Goal: Information Seeking & Learning: Check status

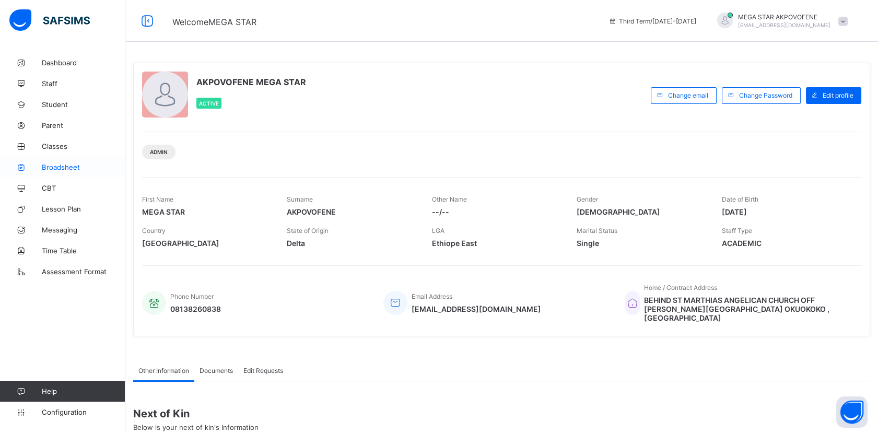
click at [69, 165] on span "Broadsheet" at bounding box center [84, 167] width 84 height 8
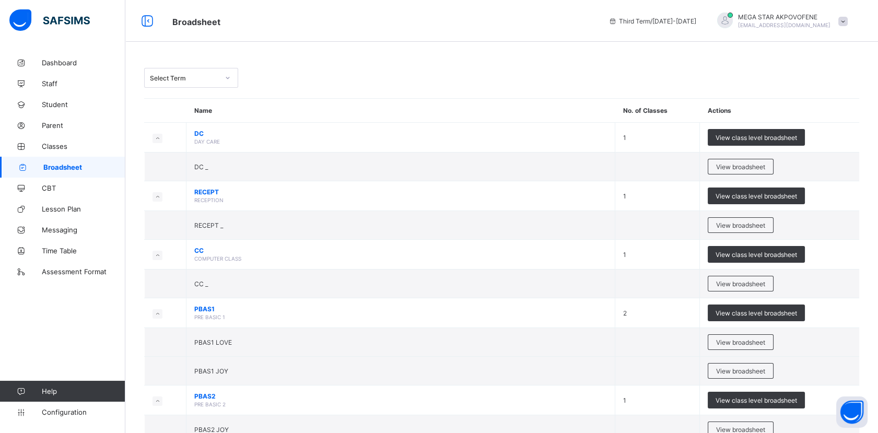
click at [204, 76] on div "Select Term" at bounding box center [184, 78] width 69 height 8
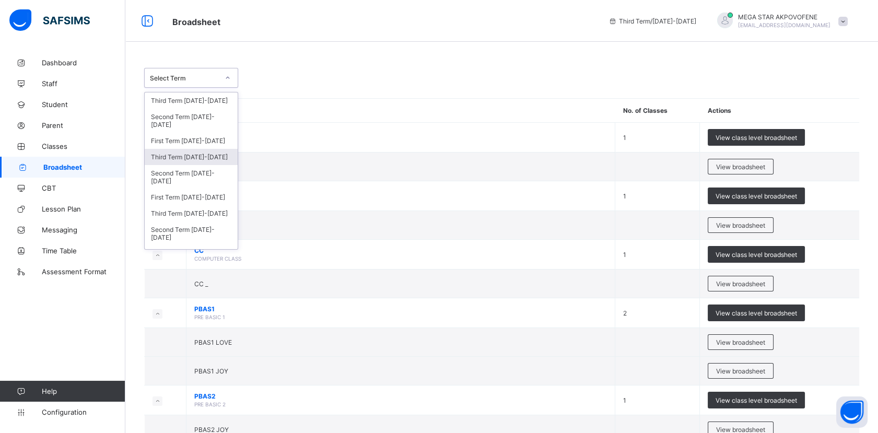
click at [183, 154] on div "Third Term 2024-2025" at bounding box center [191, 157] width 93 height 16
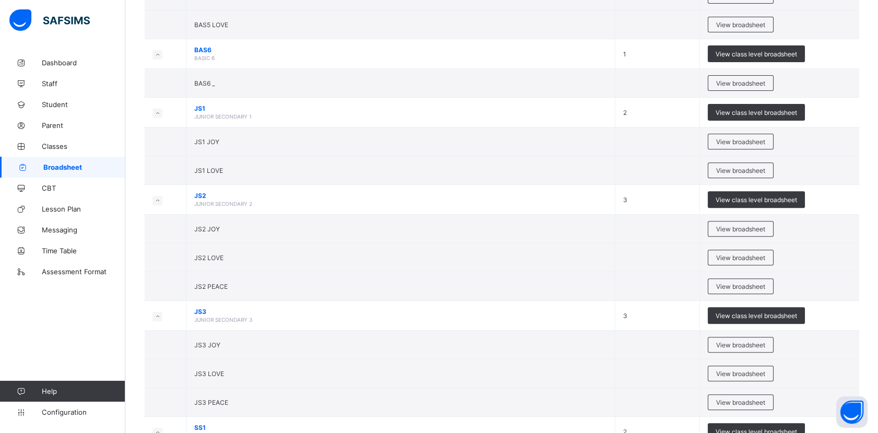
scroll to position [851, 0]
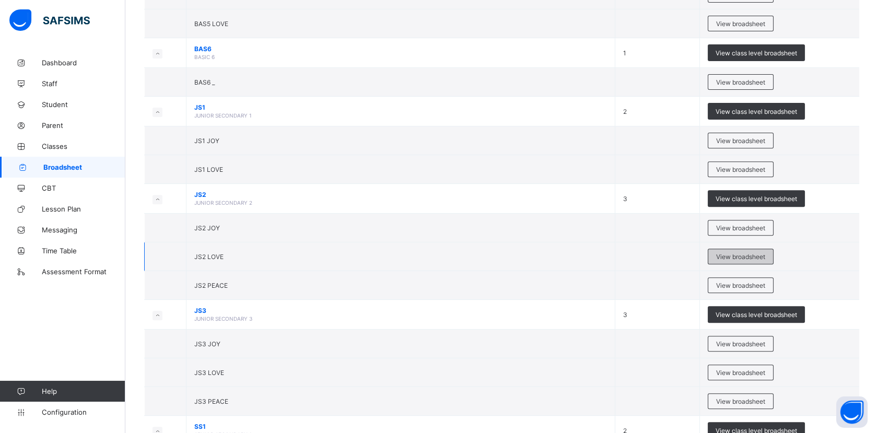
click at [746, 253] on span "View broadsheet" at bounding box center [740, 257] width 49 height 8
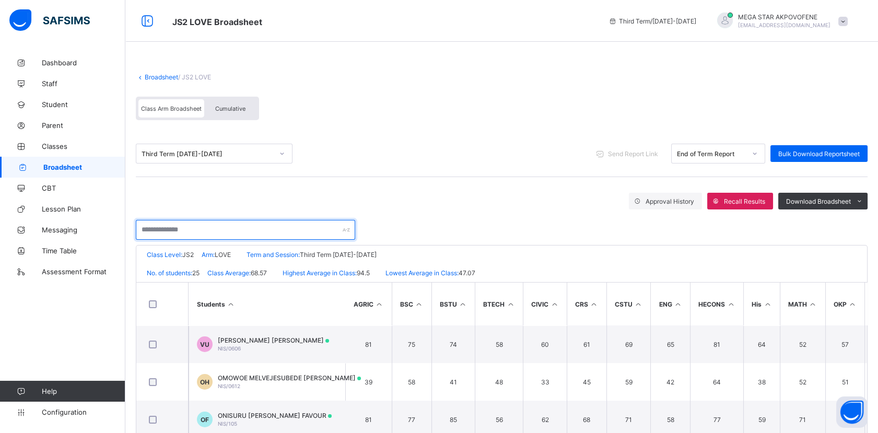
click at [221, 225] on input "text" at bounding box center [245, 230] width 219 height 20
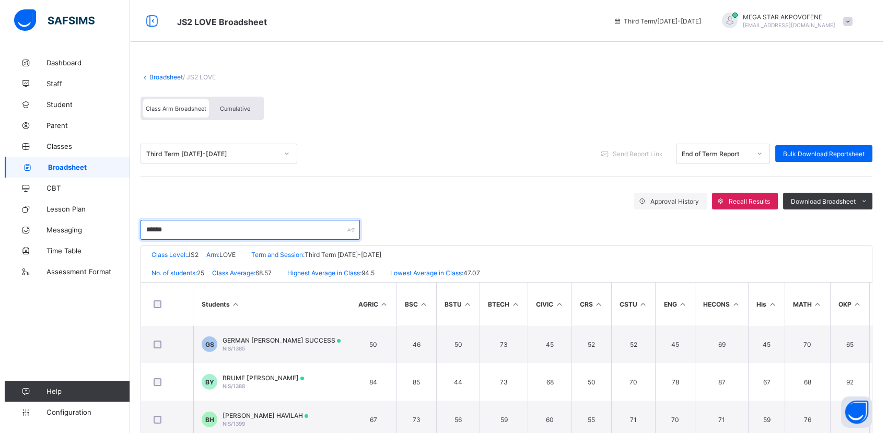
scroll to position [11, 0]
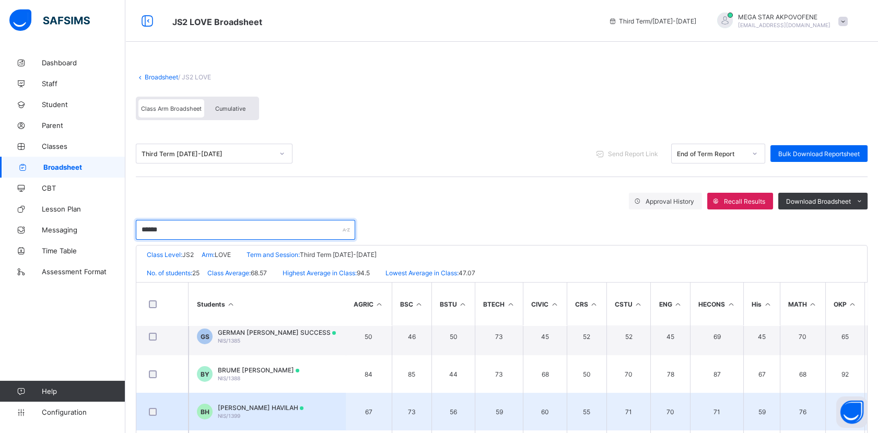
type input "******"
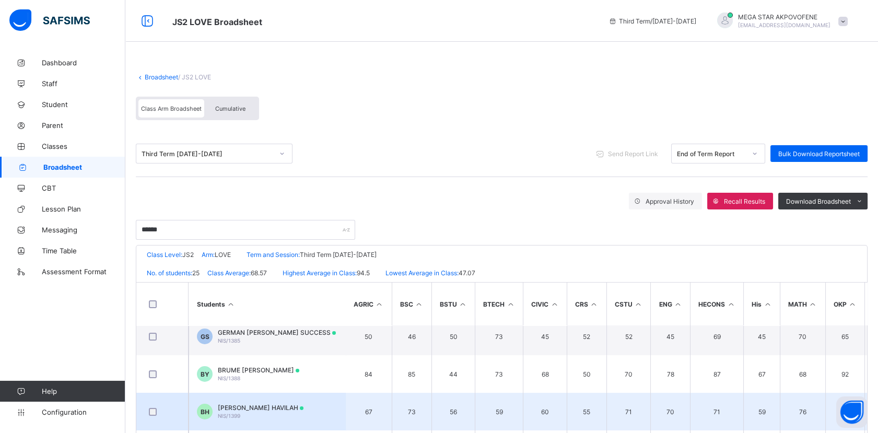
click at [211, 407] on div "BH" at bounding box center [205, 412] width 16 height 16
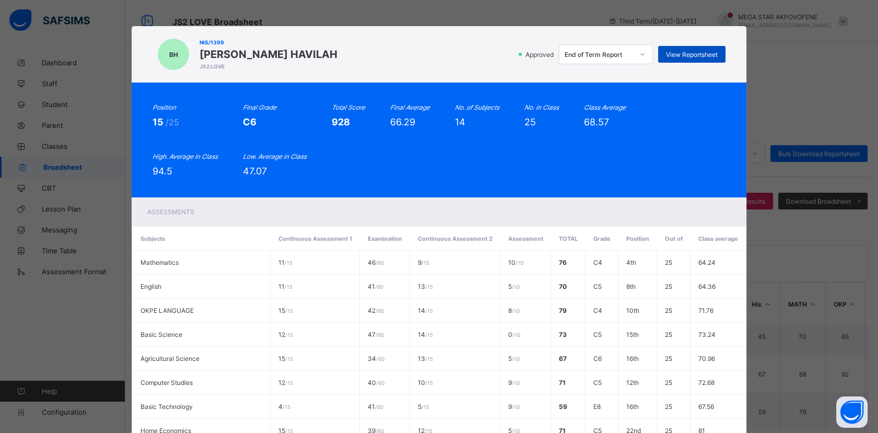
click at [677, 58] on div "View Reportsheet" at bounding box center [691, 54] width 67 height 17
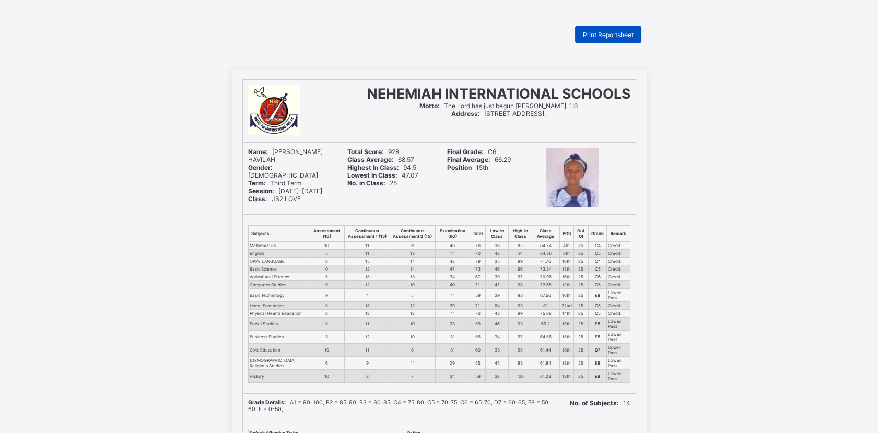
click at [606, 37] on span "Print Reportsheet" at bounding box center [608, 35] width 51 height 8
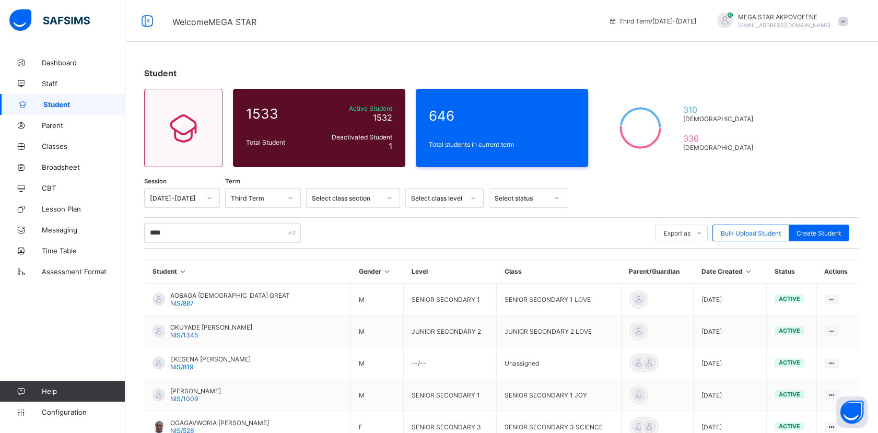
click at [245, 231] on input "****" at bounding box center [222, 233] width 157 height 20
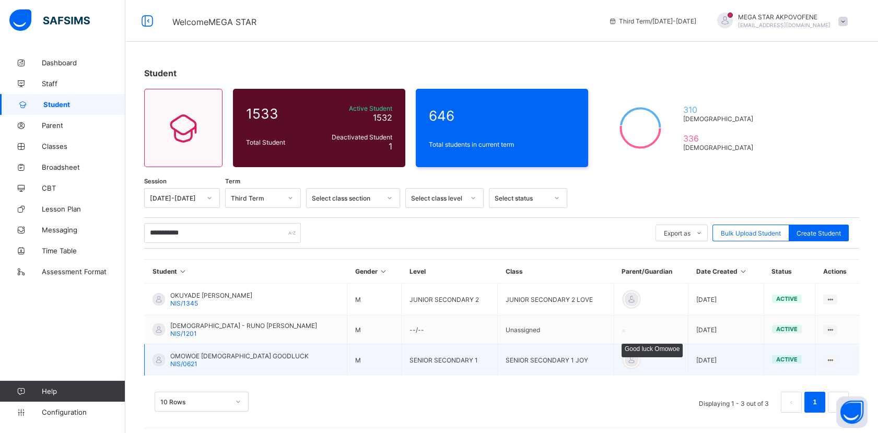
type input "**********"
click at [624, 358] on div at bounding box center [632, 360] width 16 height 16
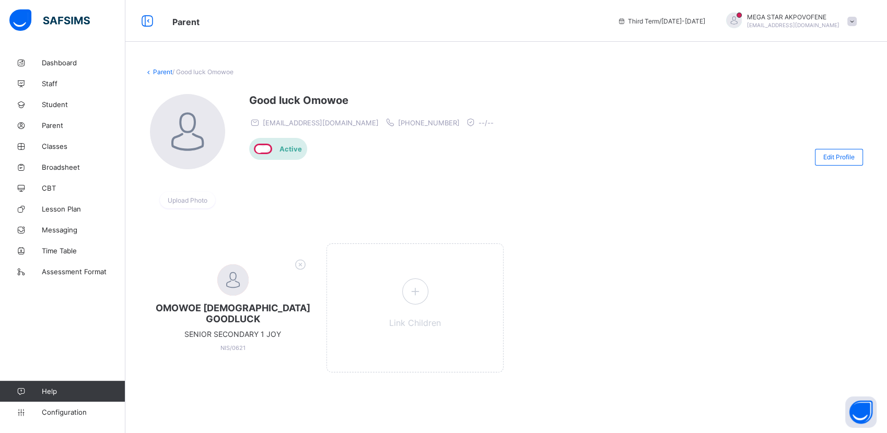
click at [344, 110] on div "Good luck Omowoe omowoeejiroghene@gmail.com +2348133740024 --/--" at bounding box center [374, 110] width 250 height 33
click at [157, 73] on link "Parent" at bounding box center [162, 72] width 19 height 8
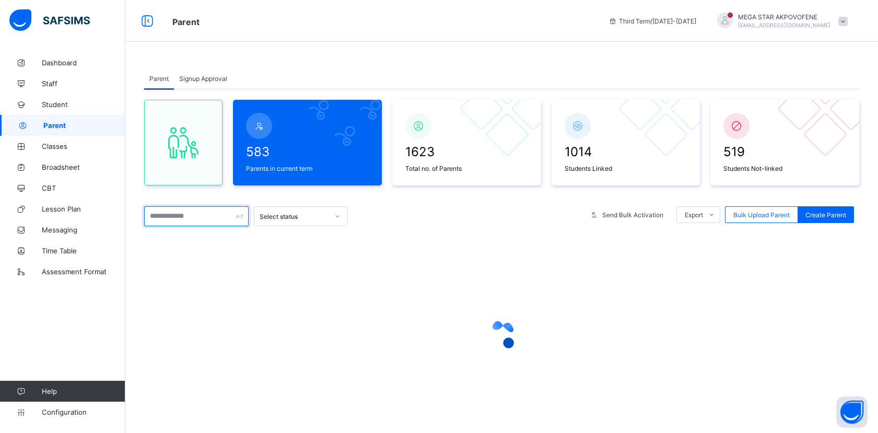
click at [201, 218] on input "text" at bounding box center [196, 216] width 104 height 20
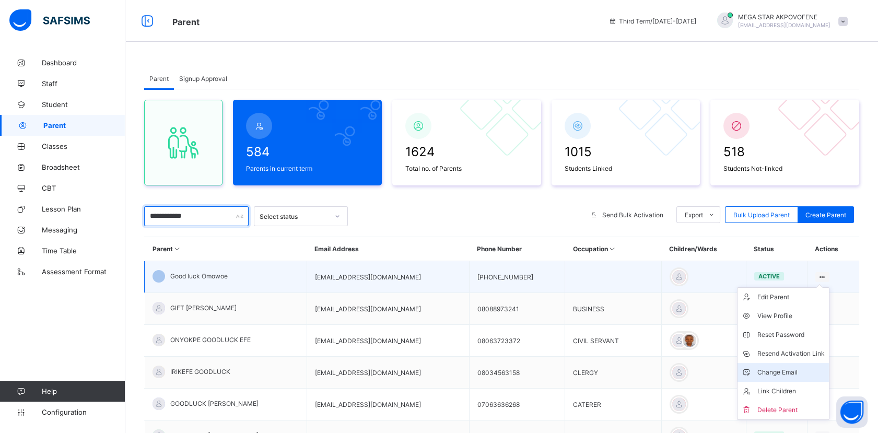
type input "**********"
click at [798, 370] on div "Change Email" at bounding box center [790, 372] width 67 height 10
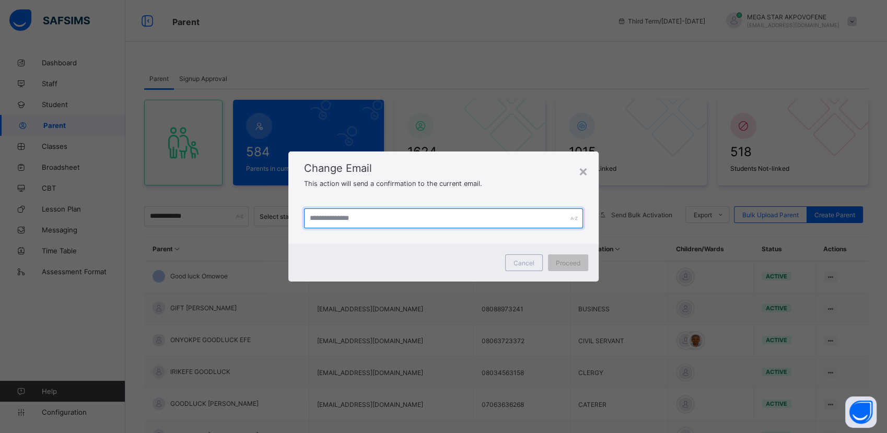
click at [393, 221] on input "text" at bounding box center [443, 218] width 279 height 20
click at [421, 220] on input "**********" at bounding box center [443, 218] width 279 height 20
type input "**********"
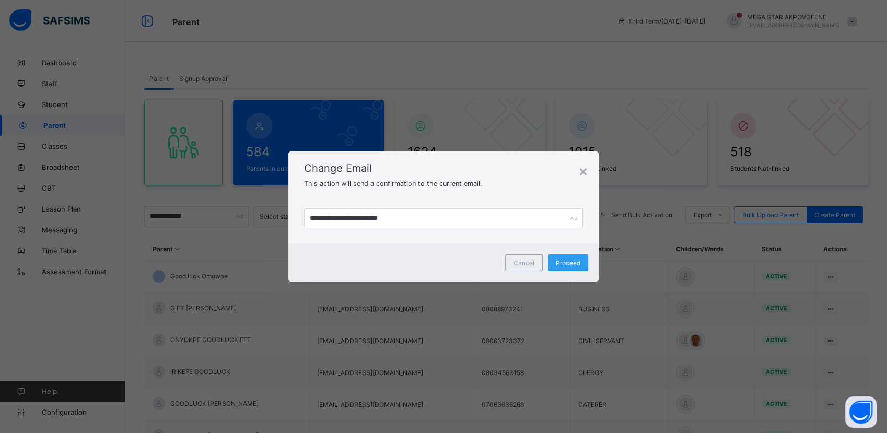
click at [566, 266] on span "Proceed" at bounding box center [568, 263] width 25 height 8
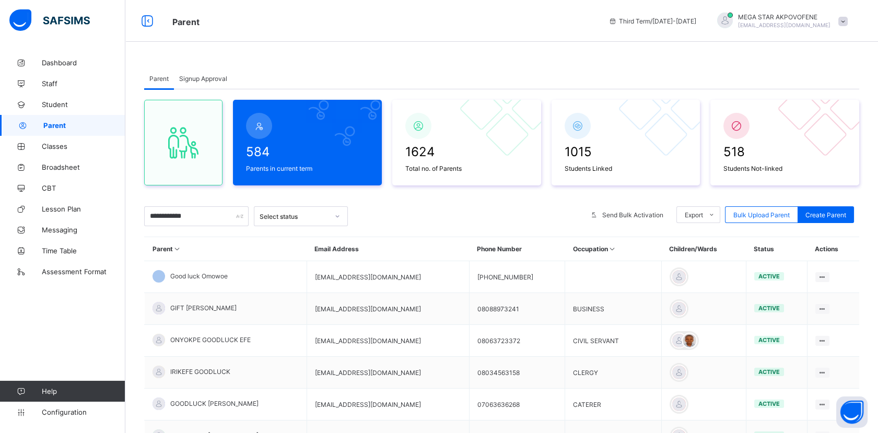
click at [199, 78] on span "Signup Approval" at bounding box center [203, 79] width 48 height 8
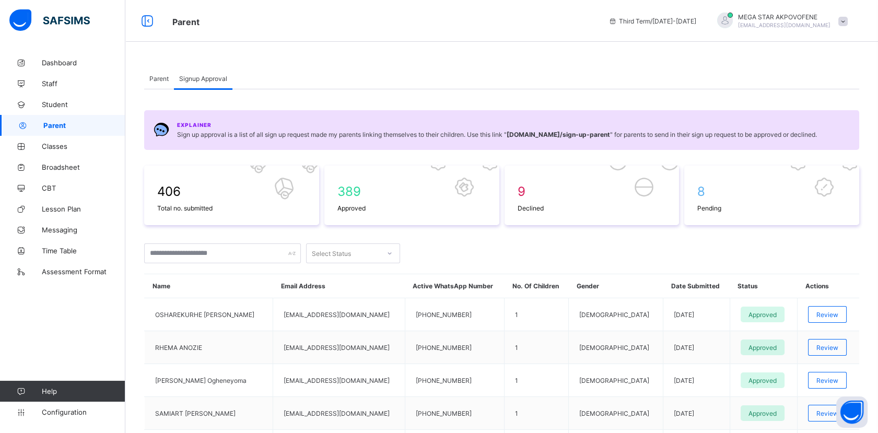
click at [160, 77] on span "Parent" at bounding box center [158, 79] width 19 height 8
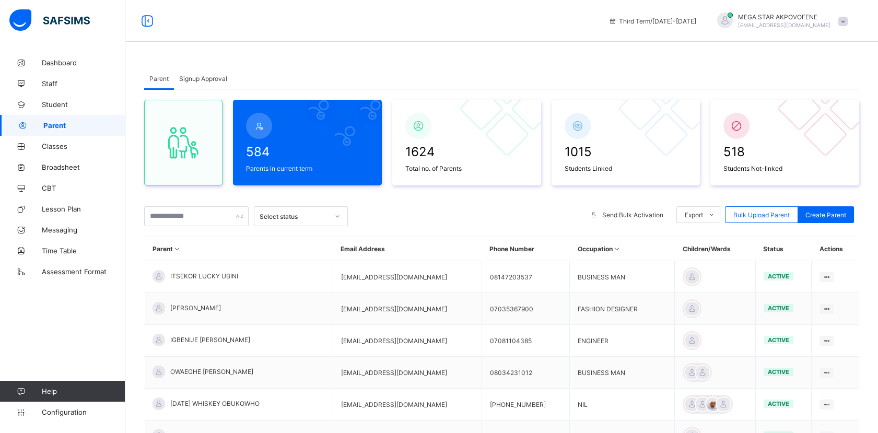
click at [205, 76] on span "Signup Approval" at bounding box center [203, 79] width 48 height 8
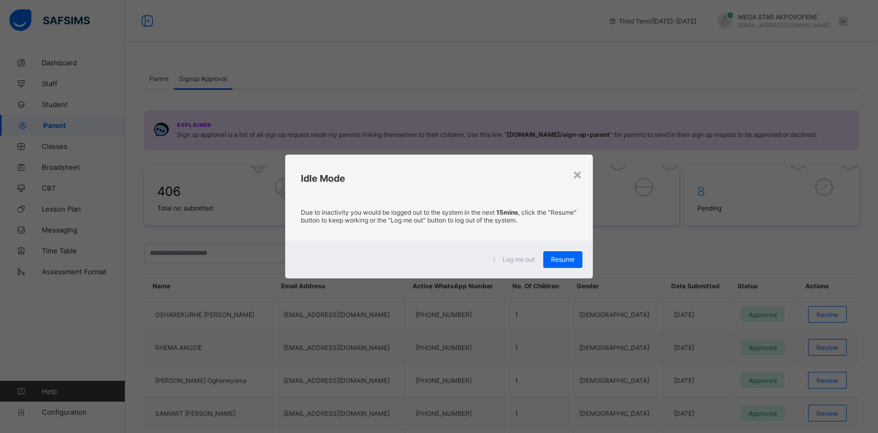
click at [566, 267] on div "Resume" at bounding box center [562, 259] width 39 height 17
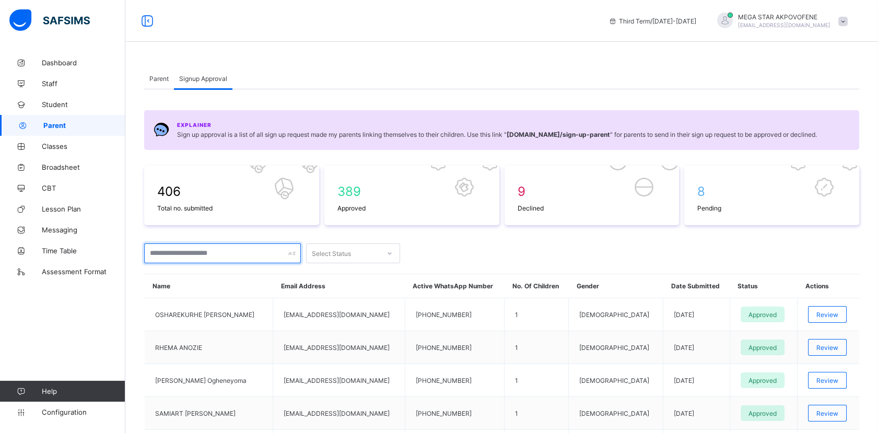
click at [247, 251] on input "text" at bounding box center [222, 253] width 157 height 20
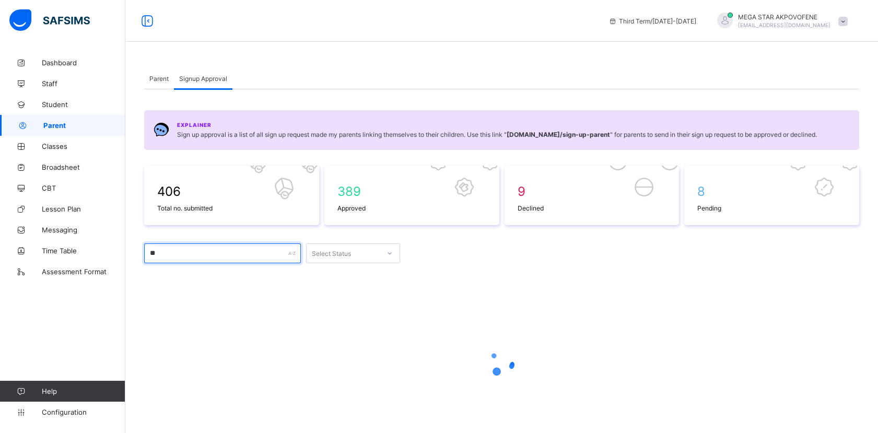
type input "*"
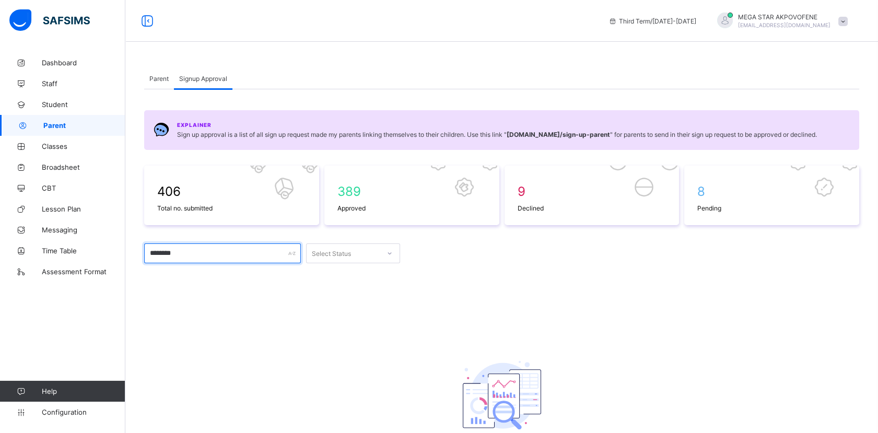
type input "********"
click at [156, 72] on div "Parent" at bounding box center [159, 78] width 30 height 21
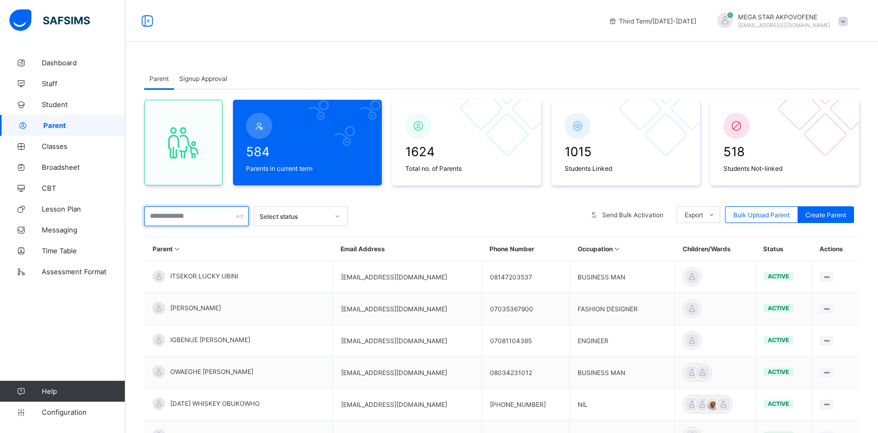
click at [205, 215] on input "text" at bounding box center [196, 216] width 104 height 20
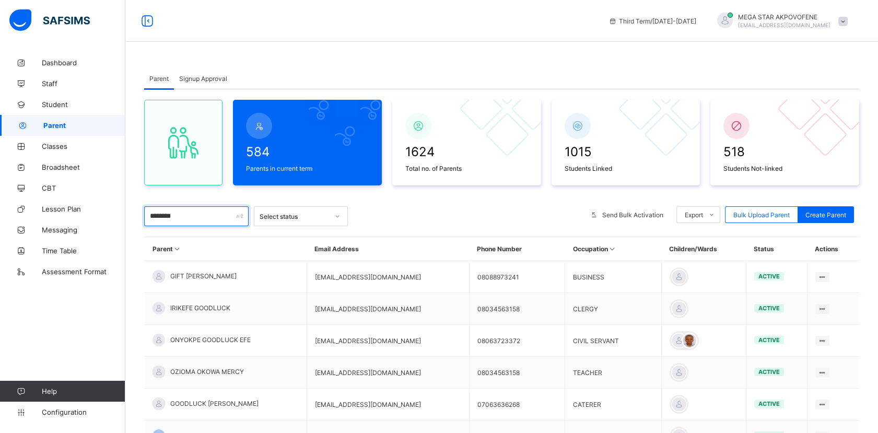
click at [204, 219] on input "********" at bounding box center [196, 216] width 104 height 20
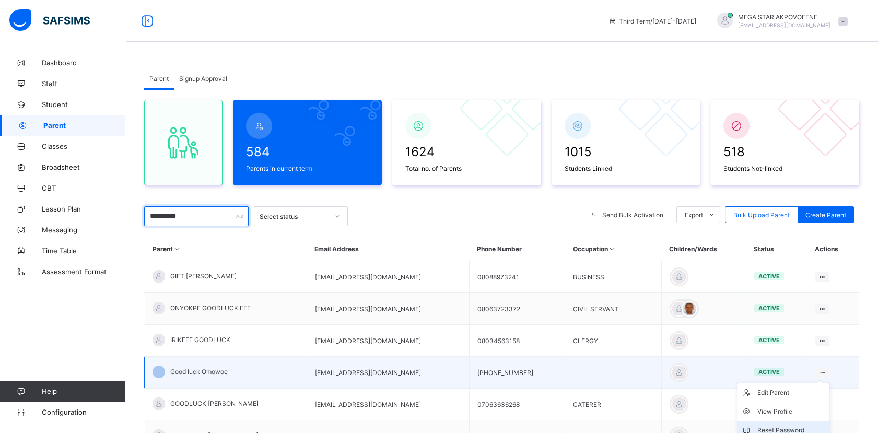
type input "**********"
click at [807, 425] on div "Reset Password" at bounding box center [790, 430] width 67 height 10
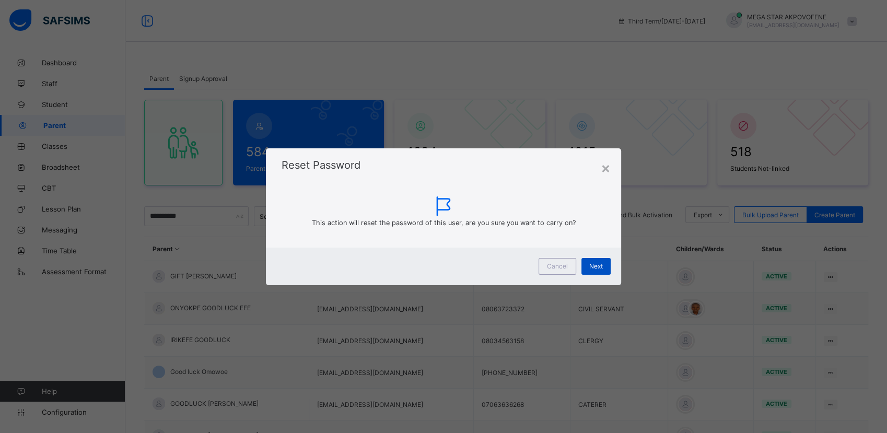
click at [590, 263] on span "Next" at bounding box center [596, 266] width 14 height 8
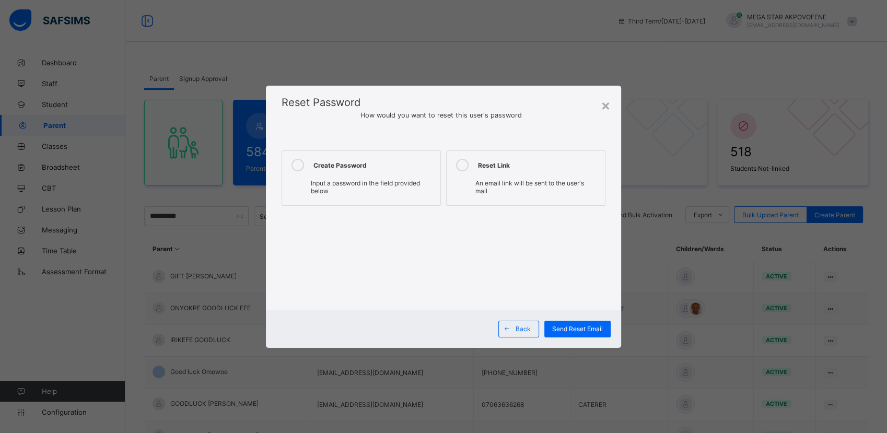
click at [300, 168] on icon at bounding box center [297, 165] width 13 height 13
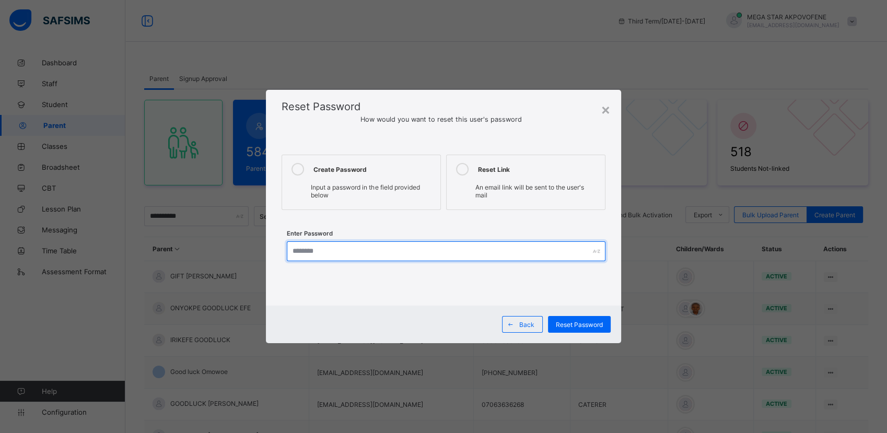
click at [406, 250] on input "text" at bounding box center [446, 251] width 318 height 20
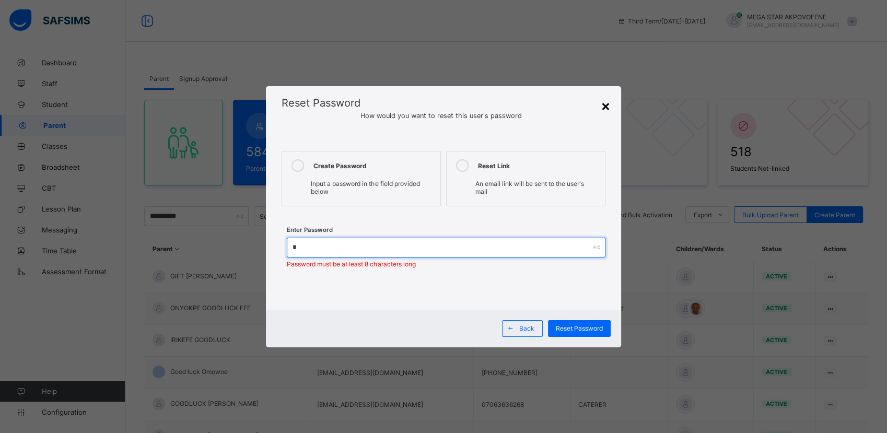
type input "*"
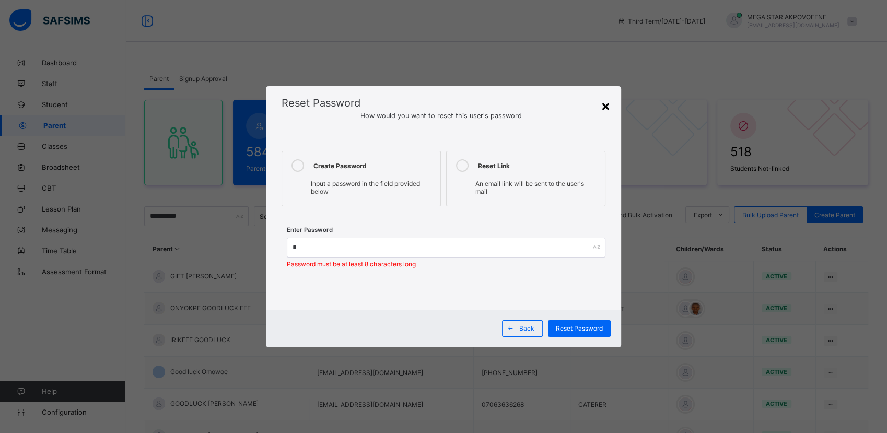
click at [604, 108] on div "×" at bounding box center [606, 106] width 10 height 18
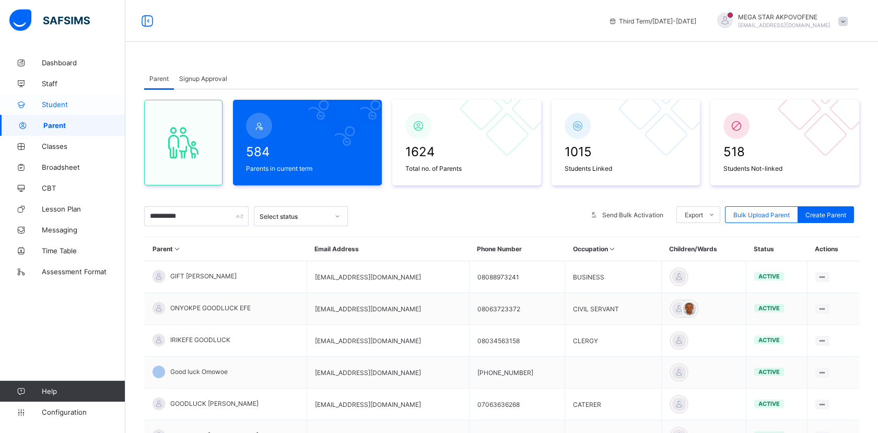
click at [53, 103] on span "Student" at bounding box center [84, 104] width 84 height 8
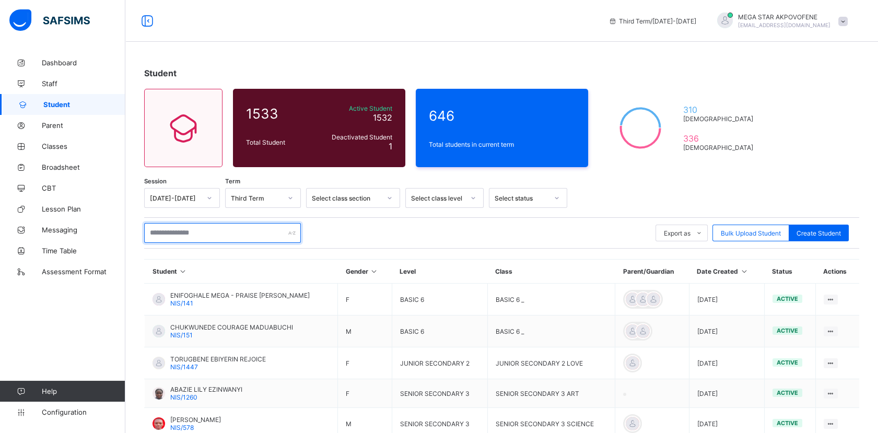
click at [209, 232] on input "text" at bounding box center [222, 233] width 157 height 20
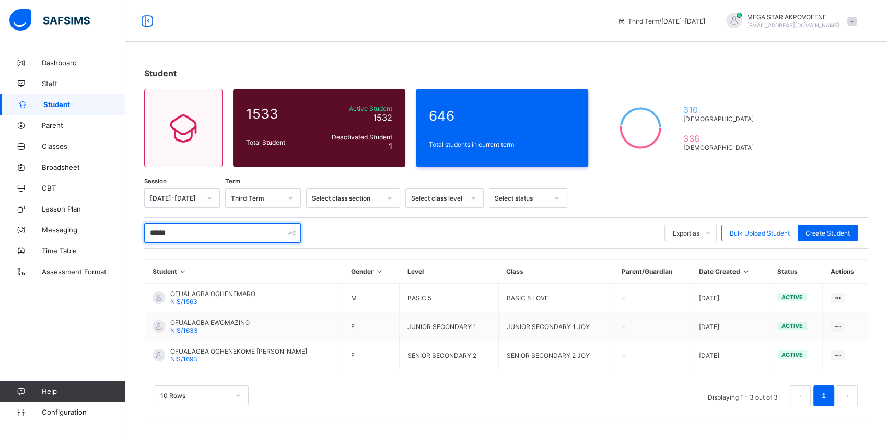
type input "******"
click at [55, 125] on span "Parent" at bounding box center [84, 125] width 84 height 8
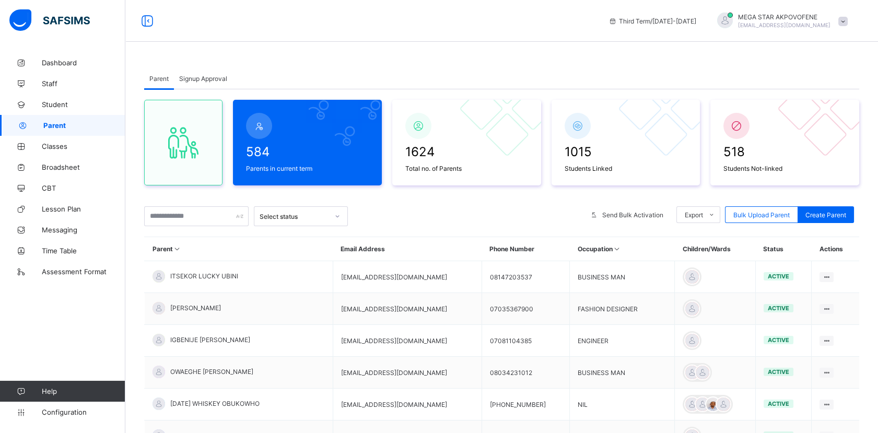
click at [205, 80] on span "Signup Approval" at bounding box center [203, 79] width 48 height 8
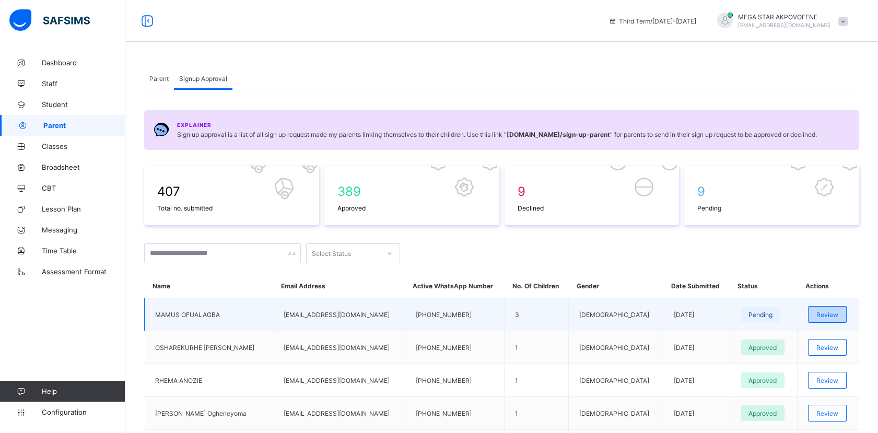
click at [835, 320] on div "Review" at bounding box center [827, 314] width 39 height 17
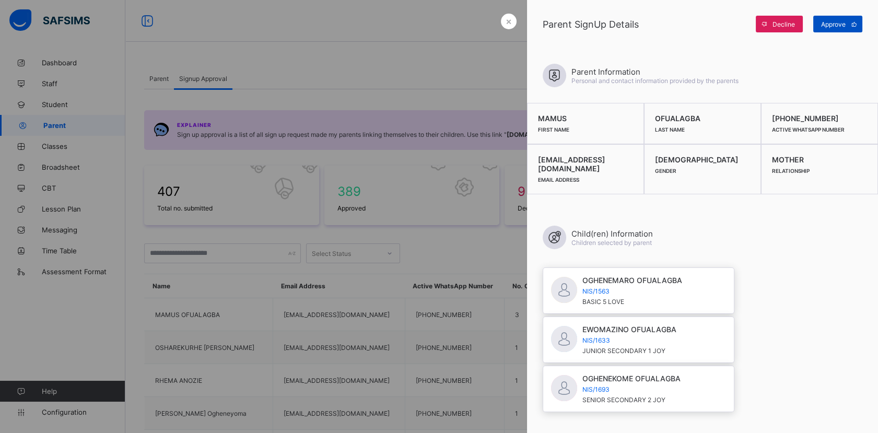
click at [831, 27] on span "Approve" at bounding box center [833, 24] width 25 height 8
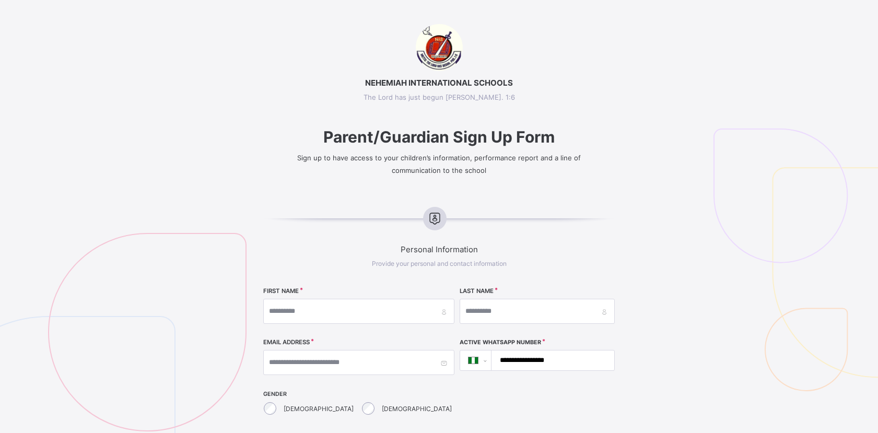
select select "**"
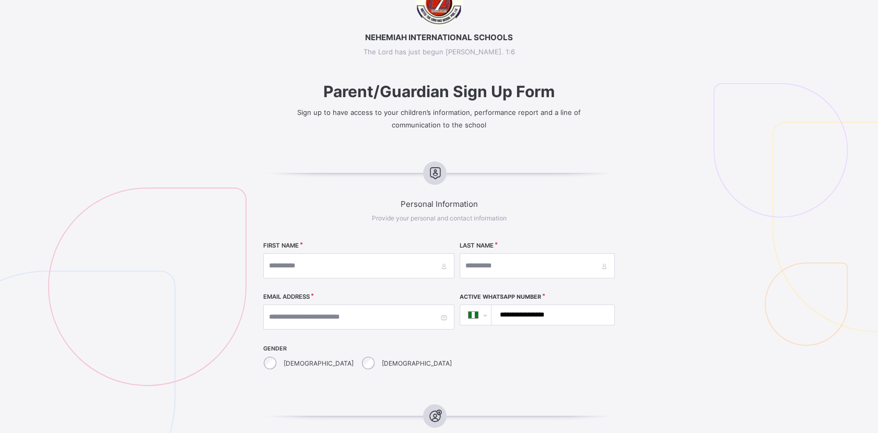
scroll to position [38, 0]
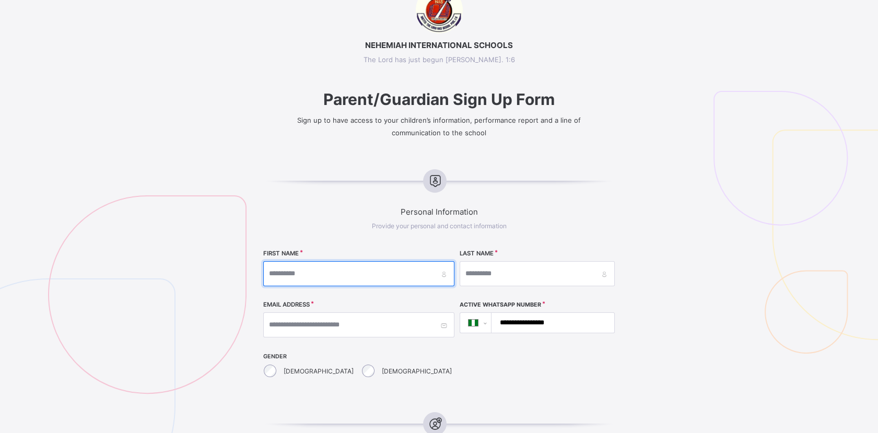
click at [394, 268] on input "text" at bounding box center [358, 273] width 191 height 25
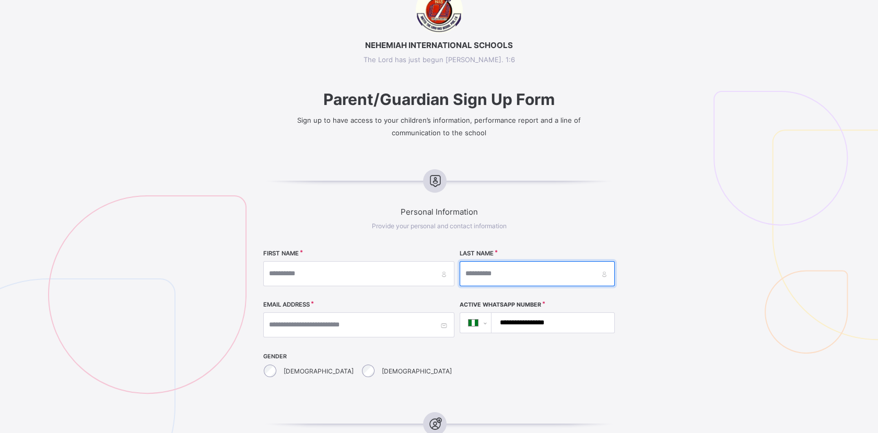
click at [497, 277] on input "text" at bounding box center [537, 273] width 155 height 25
type input "*********"
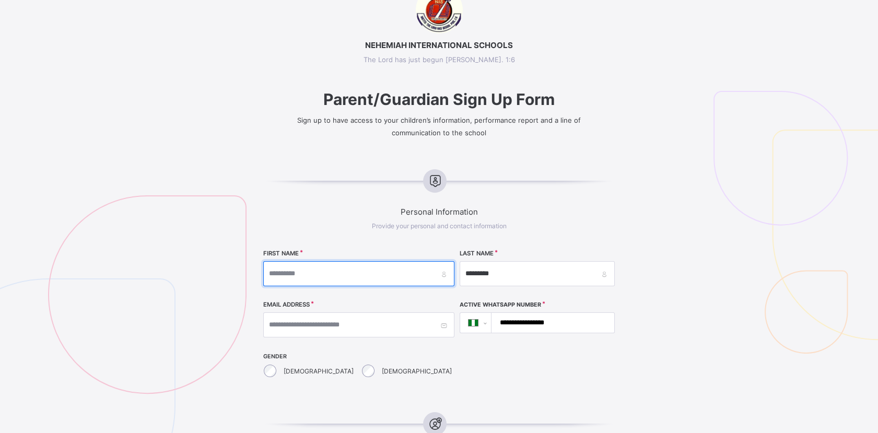
click at [366, 276] on input "text" at bounding box center [358, 273] width 191 height 25
type input "*****"
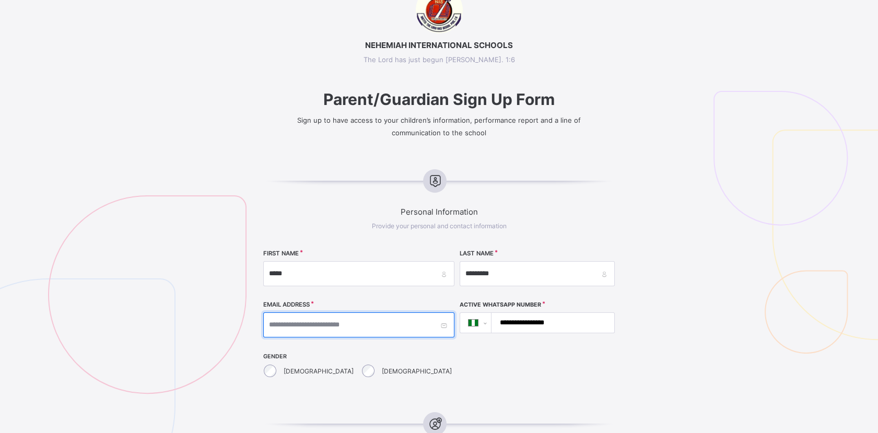
click at [286, 324] on input "text" at bounding box center [358, 324] width 191 height 25
type input "**********"
click at [564, 322] on input "**********" at bounding box center [551, 323] width 114 height 20
type input "**********"
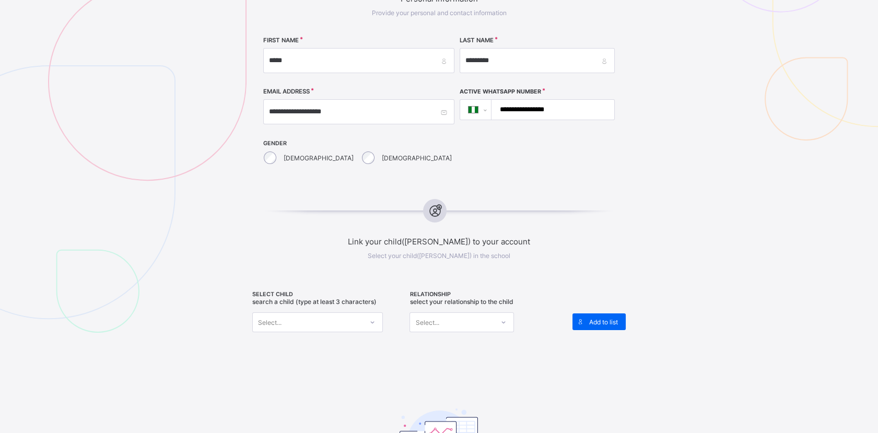
scroll to position [253, 0]
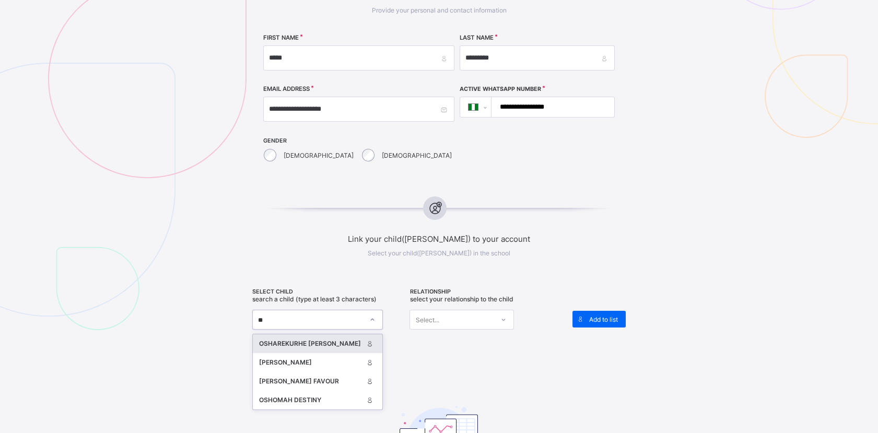
type input "***"
click at [318, 349] on div "BASIC 5 LOVE" at bounding box center [317, 352] width 117 height 6
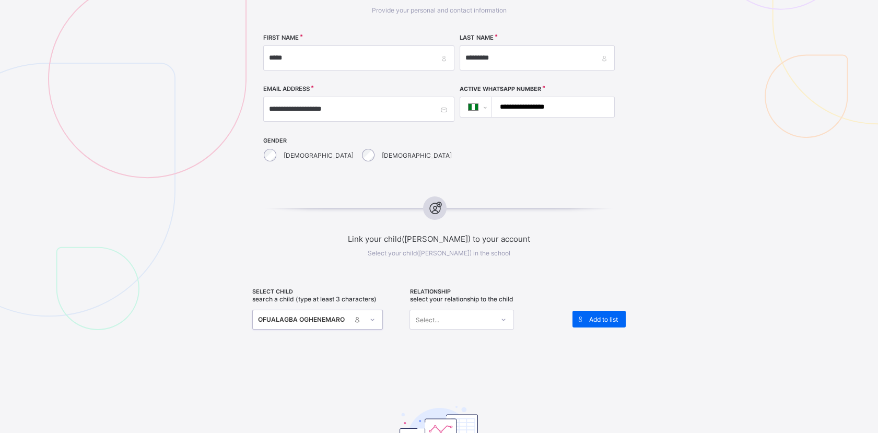
click at [427, 314] on div "Select..." at bounding box center [427, 320] width 24 height 20
click at [441, 352] on div "Mother" at bounding box center [461, 358] width 103 height 16
click at [593, 315] on span "Add to list" at bounding box center [603, 319] width 29 height 8
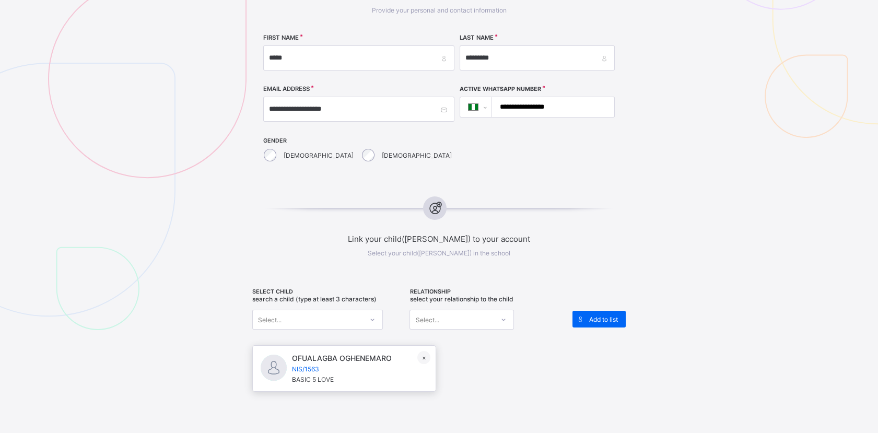
click at [328, 317] on div "Select..." at bounding box center [308, 319] width 110 height 15
click at [323, 349] on div "JUNIOR SECONDARY 1 JOY" at bounding box center [317, 352] width 117 height 6
click at [443, 316] on div "Select..." at bounding box center [452, 319] width 84 height 15
click at [453, 360] on div "Mother" at bounding box center [461, 358] width 103 height 16
click at [595, 319] on span "Add to list" at bounding box center [603, 319] width 29 height 8
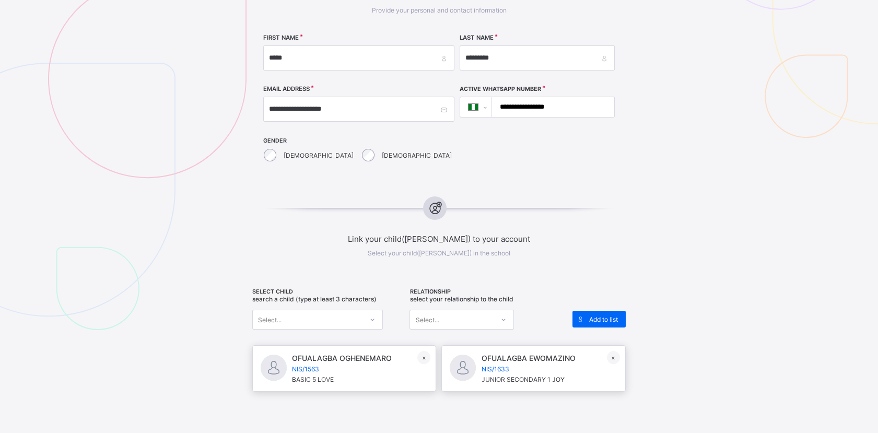
click at [323, 322] on div "Select..." at bounding box center [308, 319] width 110 height 15
click at [343, 349] on div "SENIOR SECONDARY 2 JOY" at bounding box center [317, 352] width 117 height 6
click at [465, 318] on div "Select..." at bounding box center [452, 319] width 84 height 15
click at [454, 353] on div "Mother" at bounding box center [461, 358] width 103 height 16
click at [606, 319] on span "Add to list" at bounding box center [603, 319] width 29 height 8
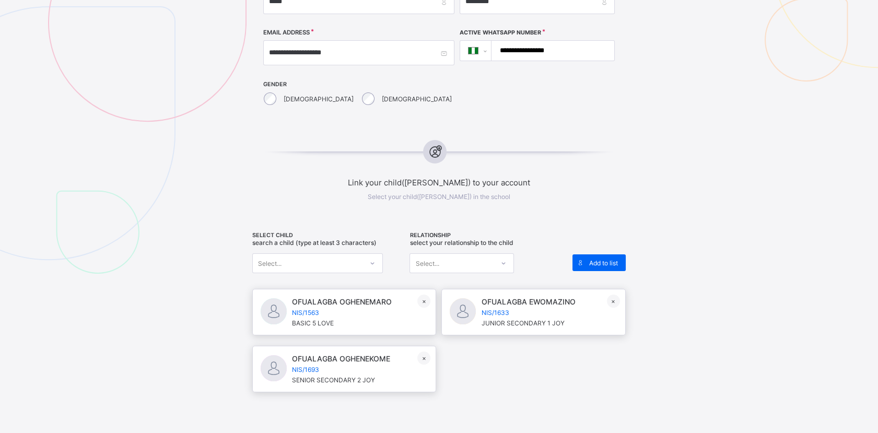
scroll to position [460, 0]
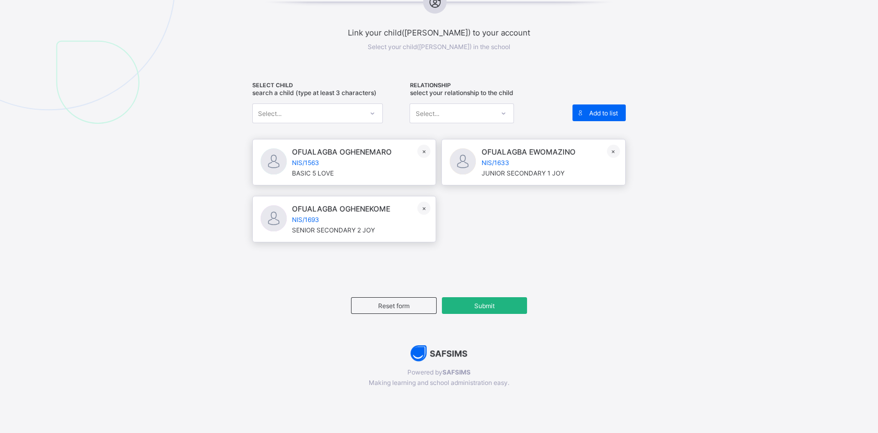
click at [468, 302] on span "Submit" at bounding box center [484, 306] width 69 height 8
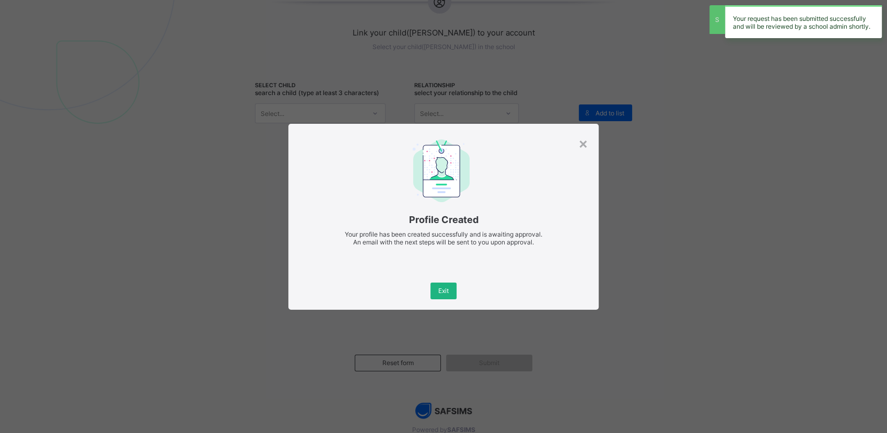
click at [439, 287] on span "Exit" at bounding box center [443, 291] width 10 height 8
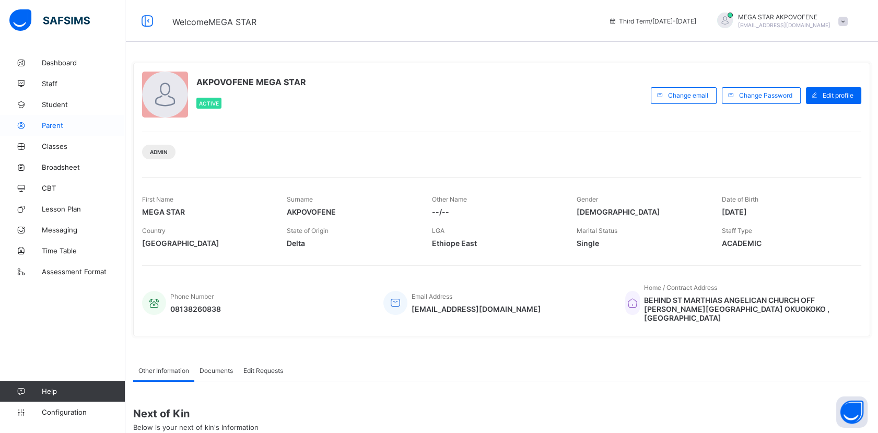
click at [56, 123] on span "Parent" at bounding box center [84, 125] width 84 height 8
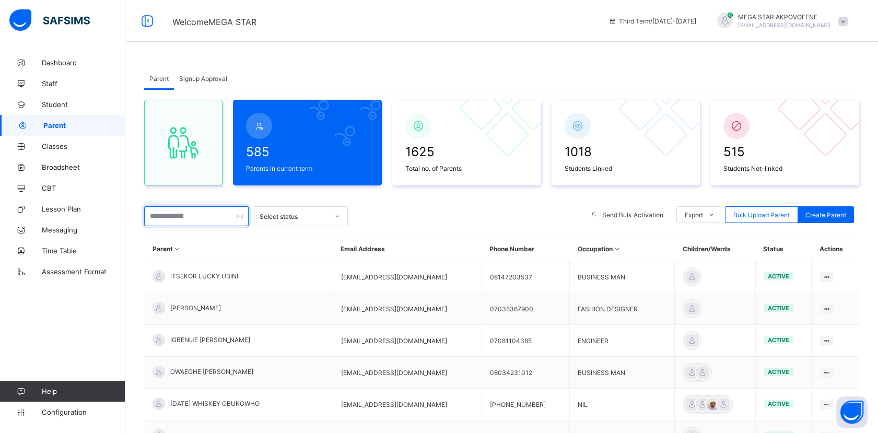
click at [208, 213] on input "text" at bounding box center [196, 216] width 104 height 20
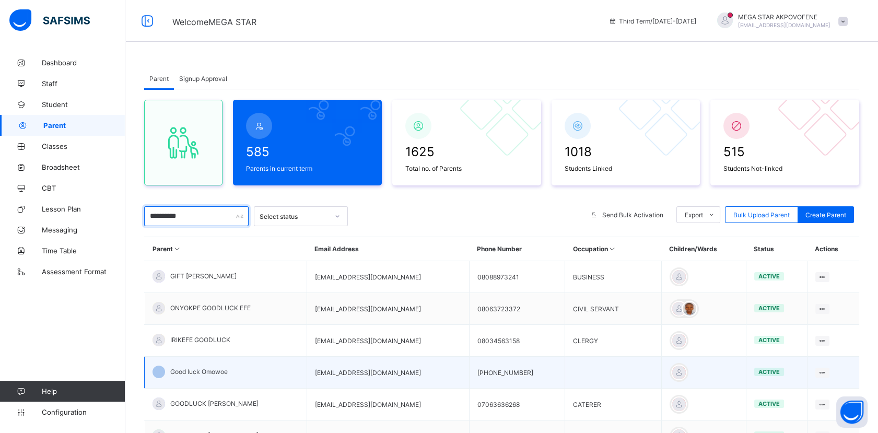
type input "**********"
click at [193, 366] on div "Good luck Omowoe" at bounding box center [190, 372] width 75 height 13
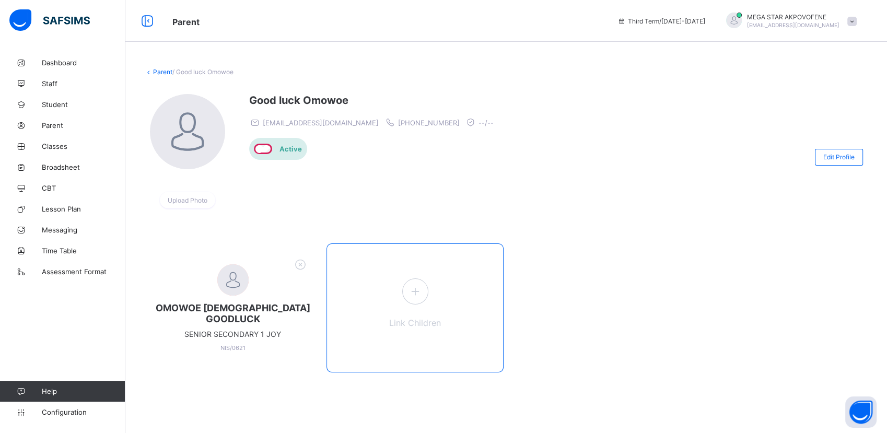
click at [411, 316] on div "Link Children" at bounding box center [414, 307] width 177 height 129
click at [414, 296] on icon at bounding box center [414, 291] width 19 height 16
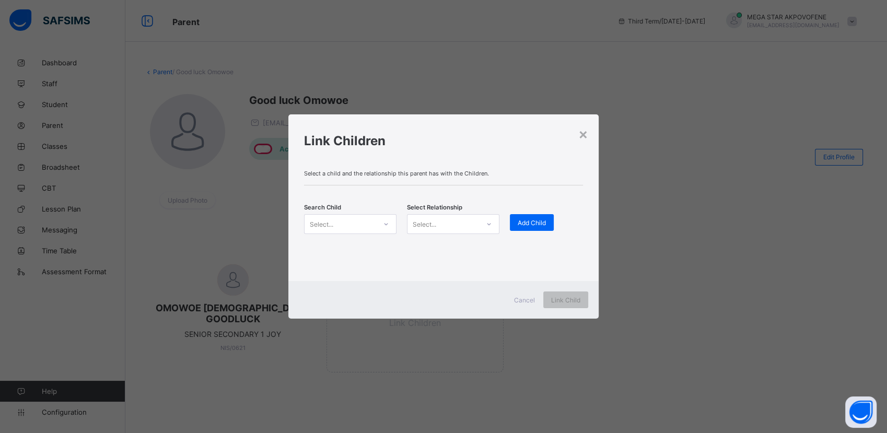
click at [377, 224] on div at bounding box center [386, 224] width 18 height 17
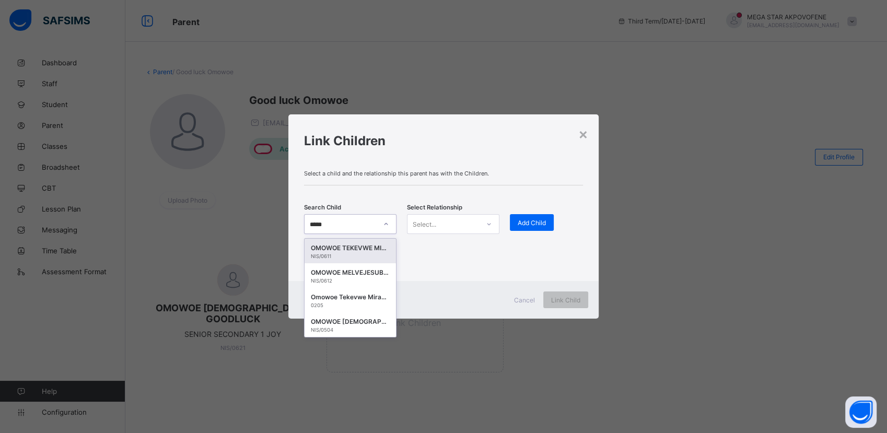
type input "******"
click at [353, 250] on div "OMOWOE TEKEVWE MIRACLE" at bounding box center [350, 248] width 79 height 10
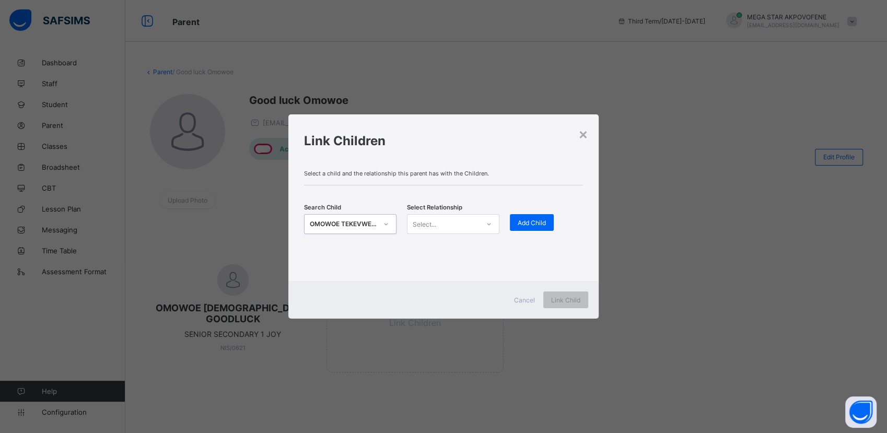
click at [448, 224] on div "Select..." at bounding box center [443, 224] width 72 height 15
click at [445, 224] on div "Select..." at bounding box center [443, 224] width 72 height 15
drag, startPoint x: 445, startPoint y: 224, endPoint x: 444, endPoint y: 260, distance: 36.6
click at [444, 234] on div "option Mother focused, 2 of 3. 3 results available. Use Up and Down to choose o…" at bounding box center [453, 224] width 92 height 20
click at [459, 267] on div "Mother" at bounding box center [452, 263] width 91 height 16
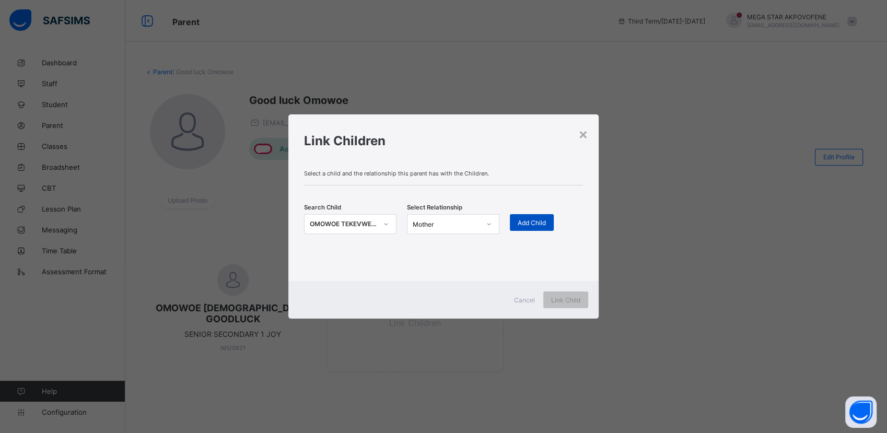
click at [536, 224] on span "Add Child" at bounding box center [532, 223] width 28 height 8
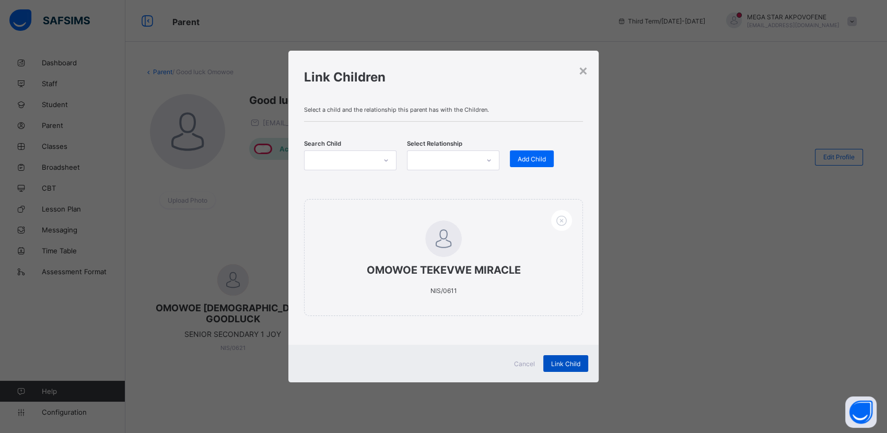
click at [558, 366] on span "Link Child" at bounding box center [565, 364] width 29 height 8
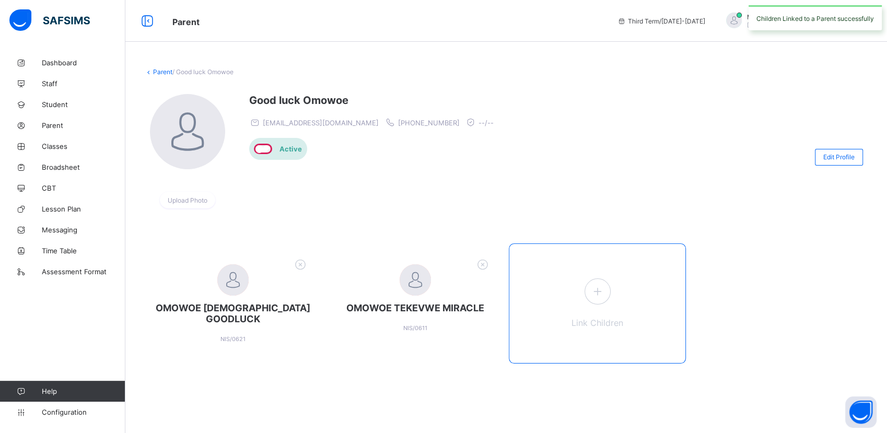
click at [596, 289] on icon at bounding box center [597, 291] width 19 height 16
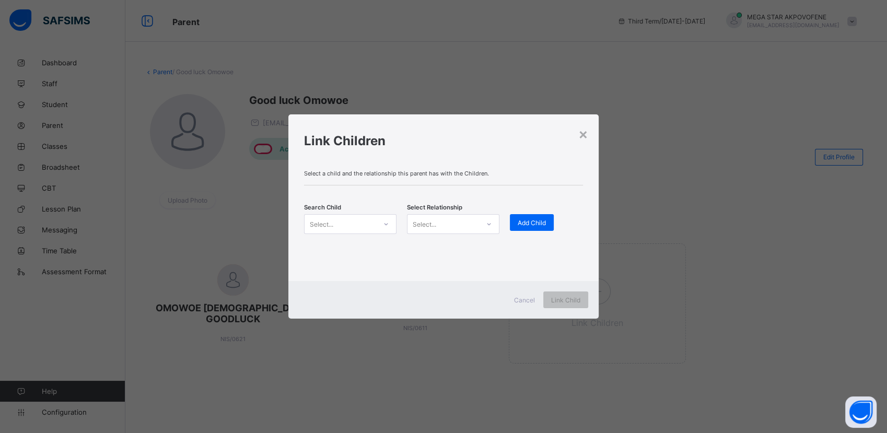
click at [372, 220] on div "Select..." at bounding box center [340, 224] width 72 height 15
type input "*****"
click at [356, 253] on div "NIS/0612" at bounding box center [350, 256] width 79 height 6
click at [476, 228] on div "Select..." at bounding box center [443, 224] width 72 height 15
click at [455, 263] on div "Mother" at bounding box center [452, 263] width 91 height 16
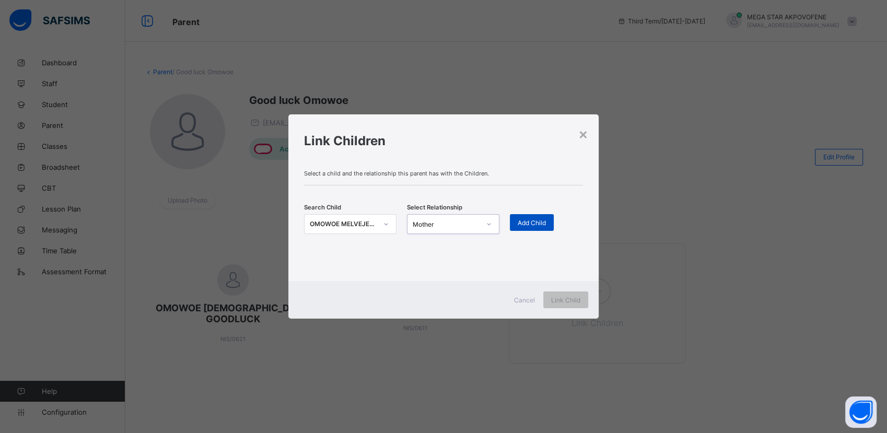
click at [530, 222] on span "Add Child" at bounding box center [532, 223] width 28 height 8
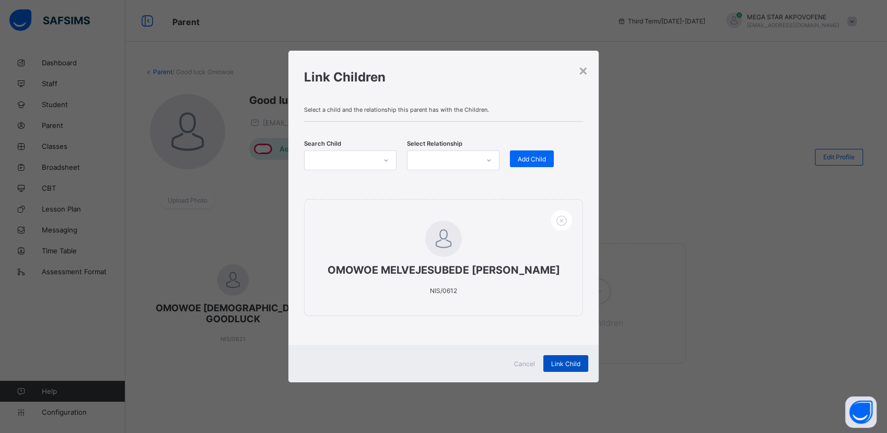
click at [558, 364] on span "Link Child" at bounding box center [565, 364] width 29 height 8
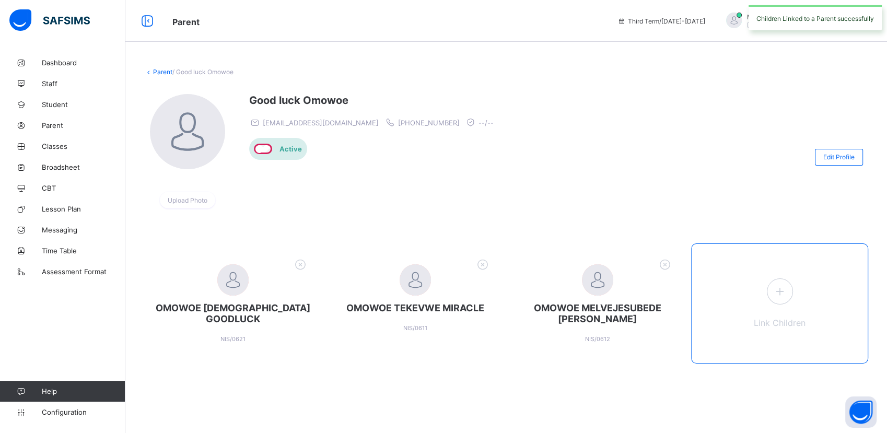
click at [768, 290] on span at bounding box center [780, 291] width 26 height 26
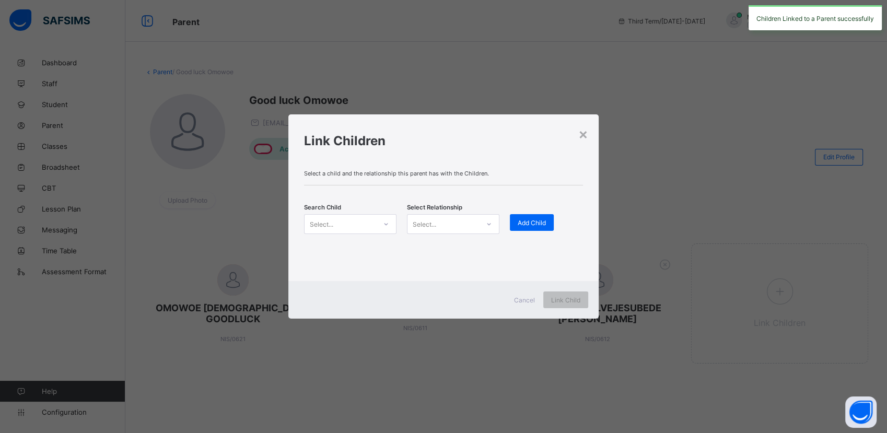
click at [370, 225] on div "Select..." at bounding box center [340, 224] width 72 height 15
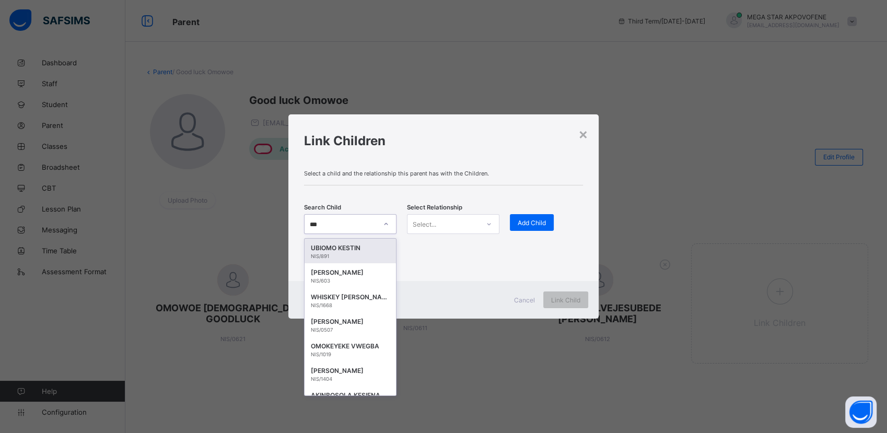
type input "****"
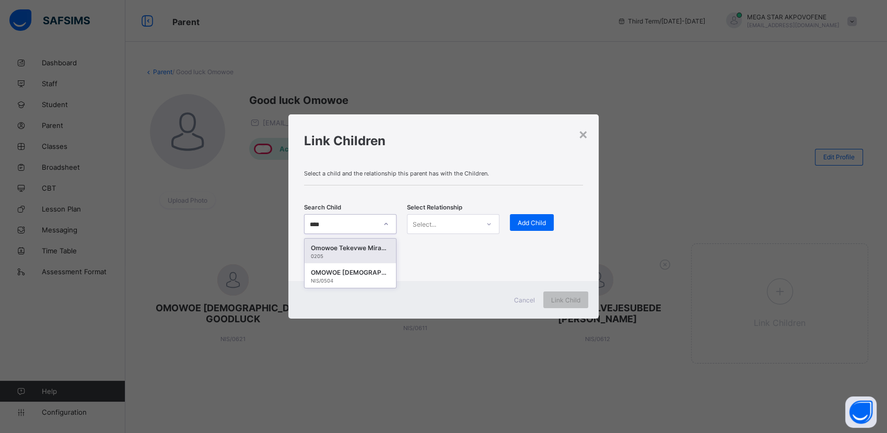
click at [347, 252] on div "Omowoe Tekevwe Miracle" at bounding box center [350, 248] width 79 height 10
click at [448, 227] on div "Select..." at bounding box center [443, 224] width 72 height 15
click at [447, 261] on div "Mother" at bounding box center [452, 263] width 91 height 16
click at [525, 225] on span "Add Child" at bounding box center [532, 223] width 28 height 8
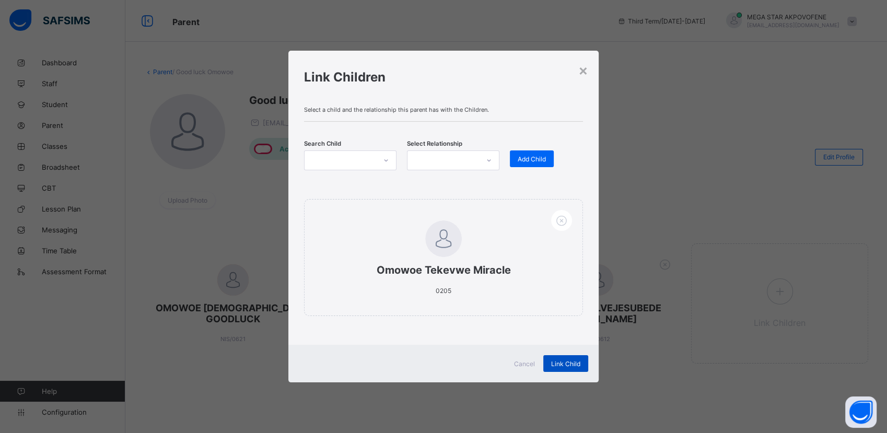
click at [554, 366] on span "Link Child" at bounding box center [565, 364] width 29 height 8
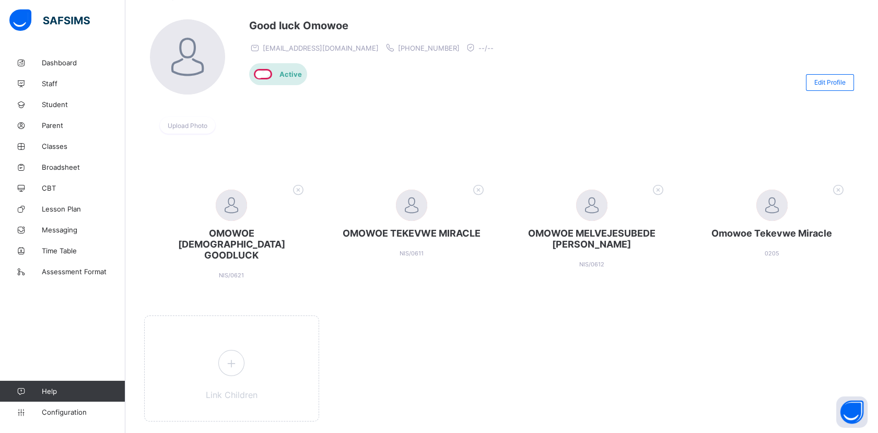
scroll to position [93, 0]
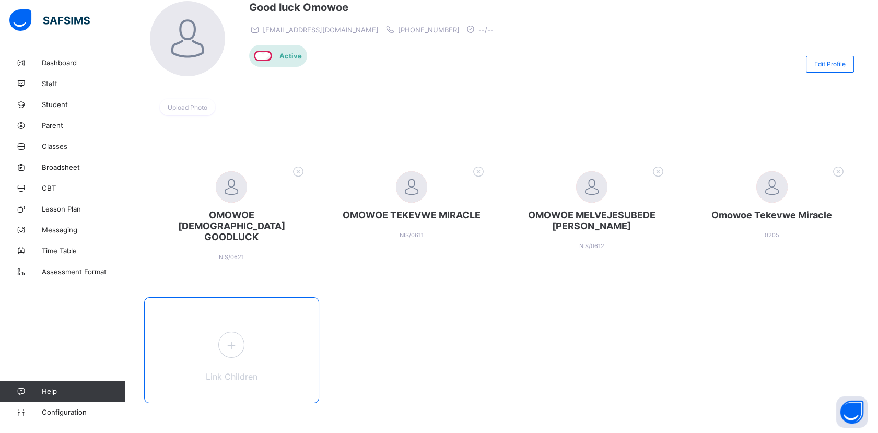
click at [230, 337] on icon at bounding box center [231, 345] width 19 height 16
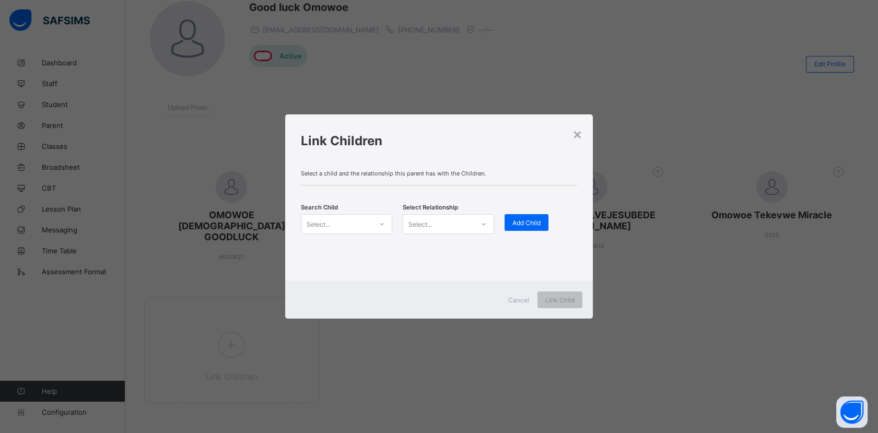
click at [344, 224] on div "Select..." at bounding box center [336, 224] width 71 height 15
type input "******"
click at [343, 249] on div "OMOWOE JESU VIRA WEALTH" at bounding box center [350, 248] width 79 height 10
click at [465, 219] on div "Select..." at bounding box center [443, 224] width 72 height 15
click at [448, 257] on div "Mother" at bounding box center [452, 263] width 91 height 16
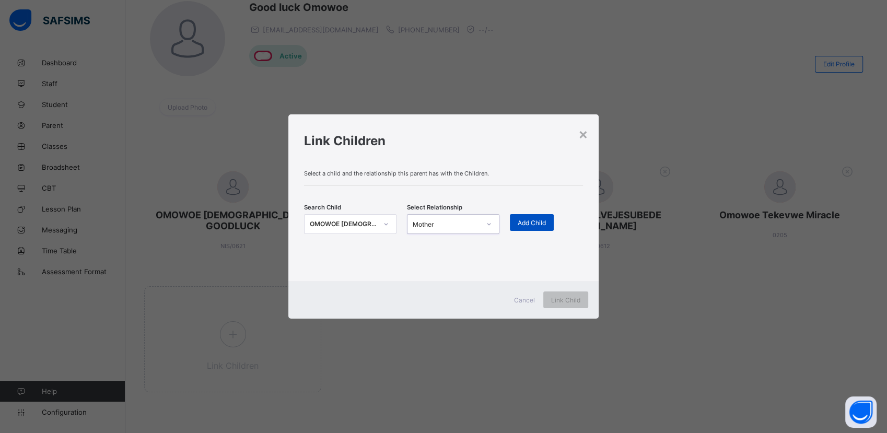
click at [536, 224] on span "Add Child" at bounding box center [532, 223] width 28 height 8
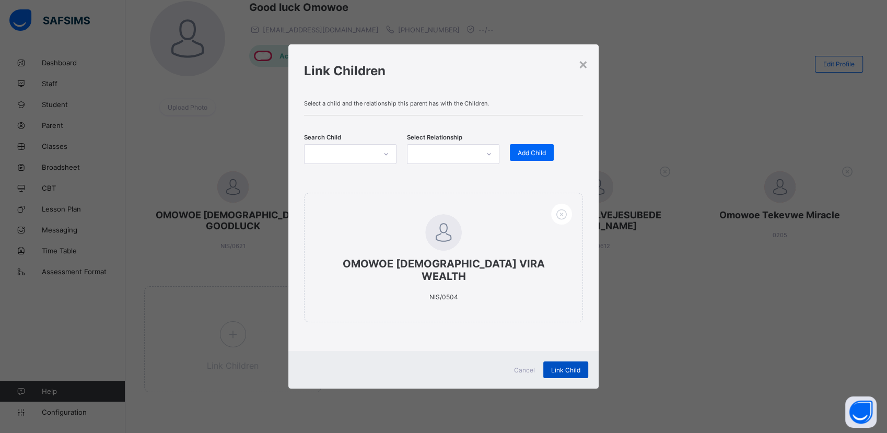
click at [568, 366] on span "Link Child" at bounding box center [565, 370] width 29 height 8
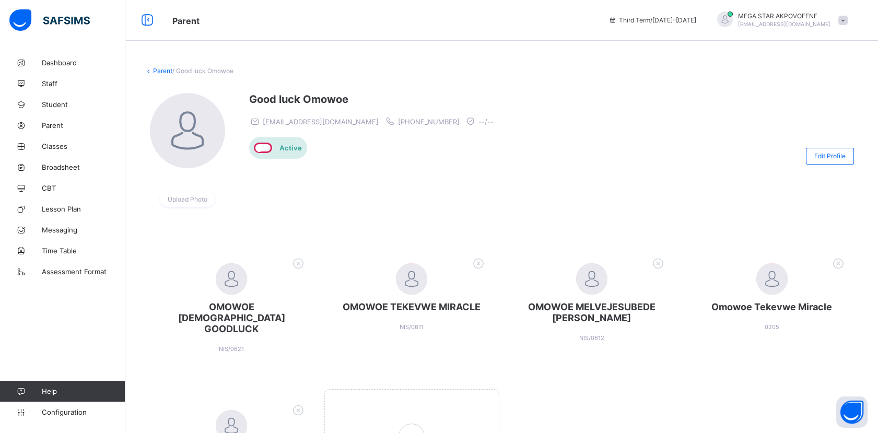
scroll to position [0, 0]
click at [63, 166] on span "Broadsheet" at bounding box center [84, 167] width 84 height 8
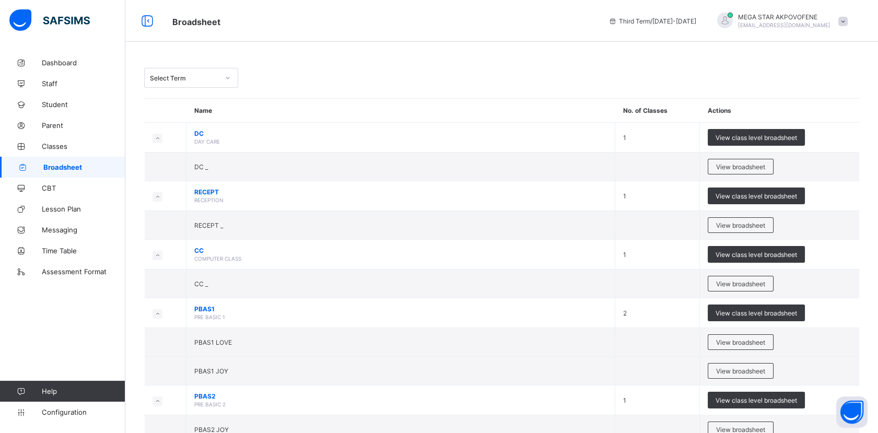
click at [209, 83] on div "Select Term" at bounding box center [181, 78] width 73 height 15
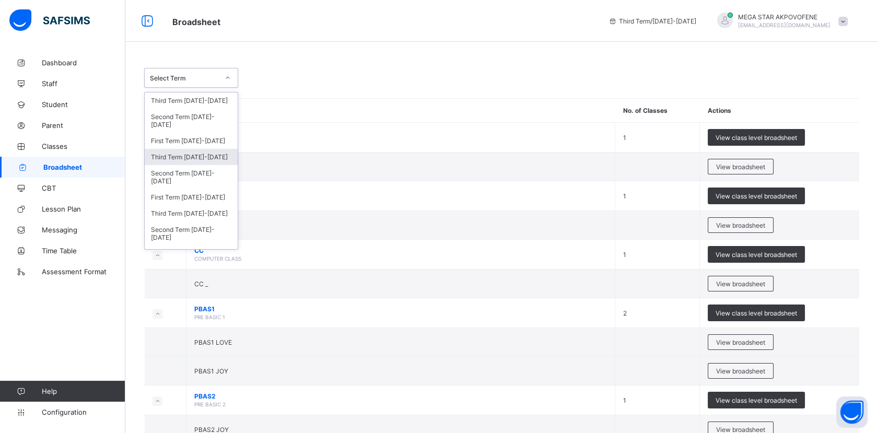
click at [193, 156] on div "Third Term 2024-2025" at bounding box center [191, 157] width 93 height 16
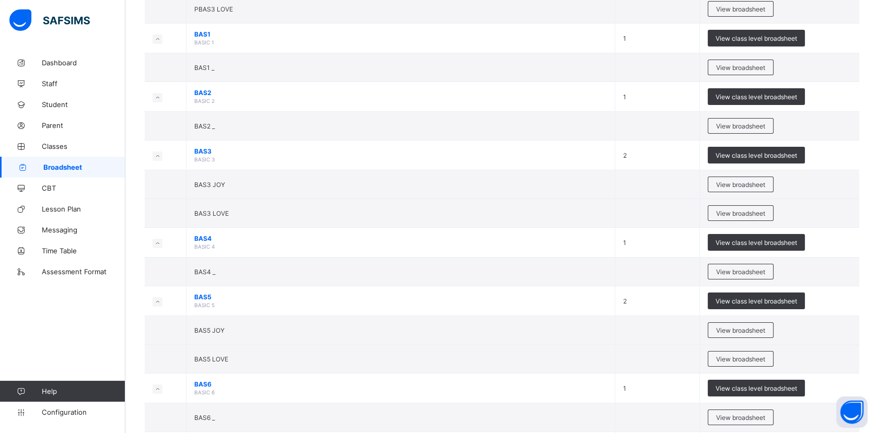
scroll to position [518, 0]
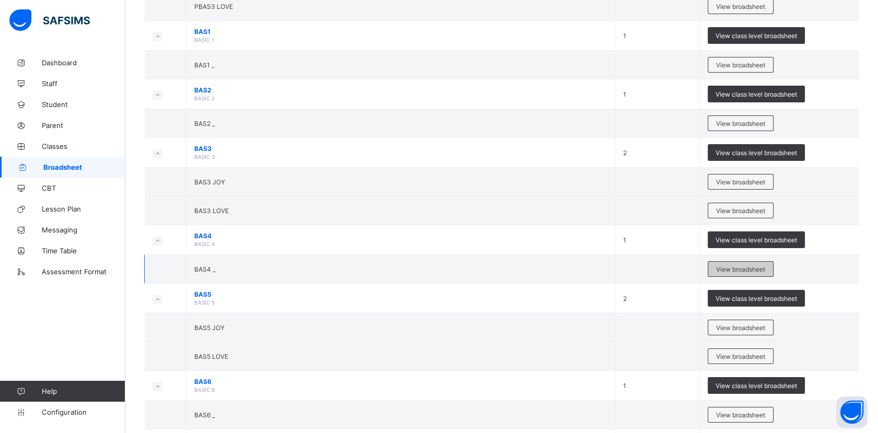
click at [760, 271] on div "View broadsheet" at bounding box center [741, 269] width 66 height 16
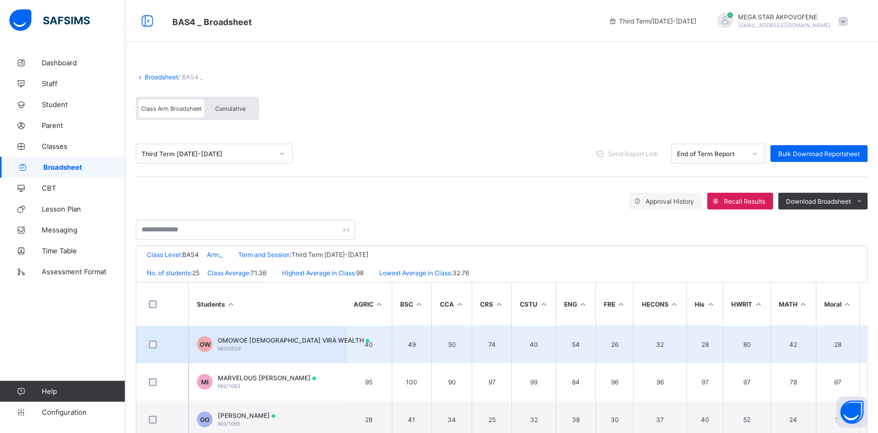
click at [234, 345] on span "NIS/0504" at bounding box center [230, 348] width 24 height 6
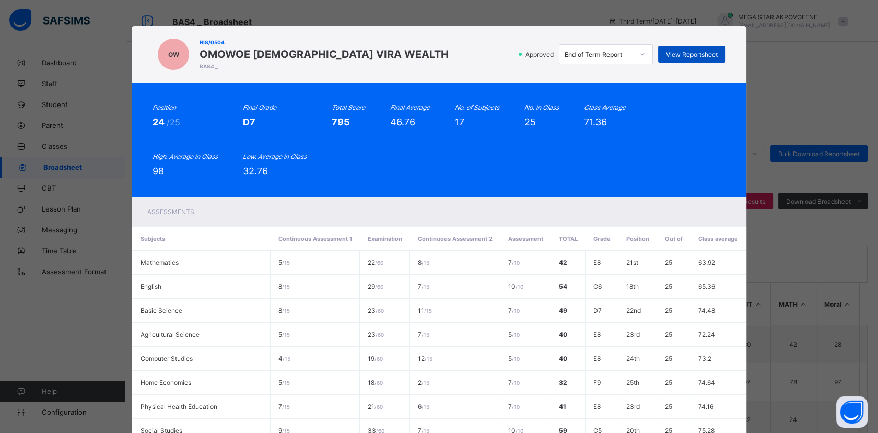
click at [695, 56] on span "View Reportsheet" at bounding box center [692, 55] width 52 height 8
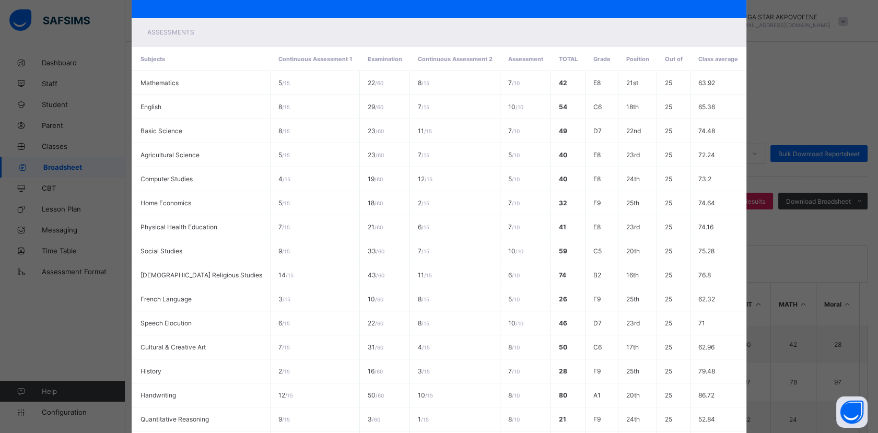
scroll to position [320, 0]
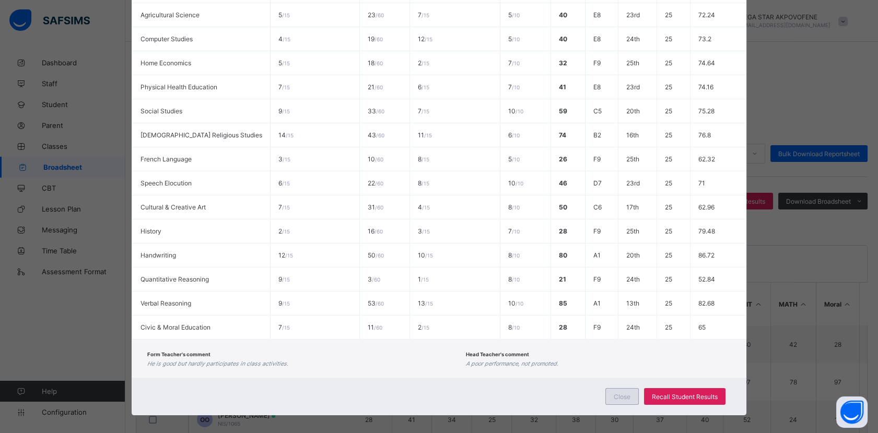
click at [627, 393] on div "Close" at bounding box center [621, 396] width 33 height 17
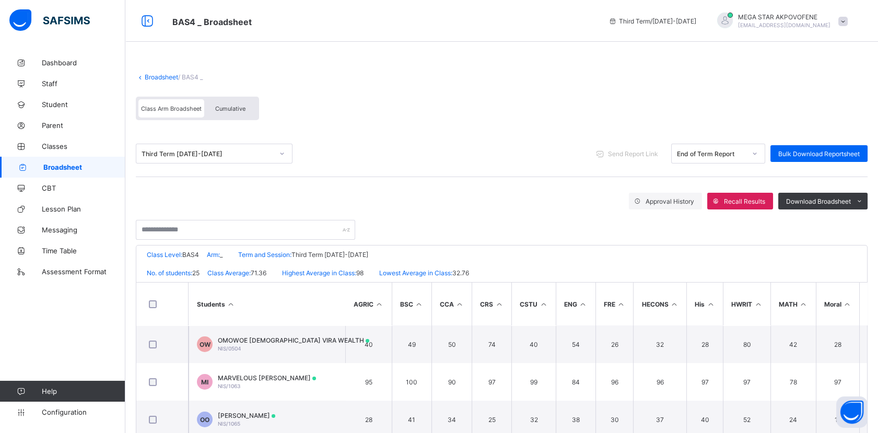
click at [169, 79] on link "Broadsheet" at bounding box center [161, 77] width 33 height 8
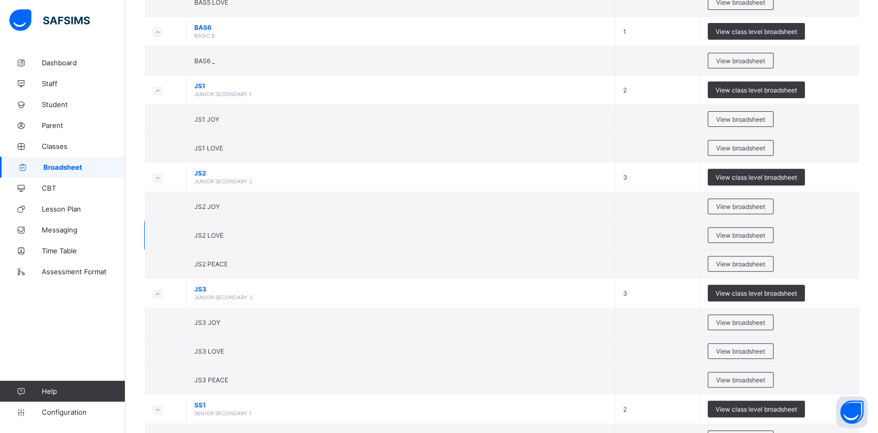
scroll to position [835, 0]
click at [760, 120] on span "View broadsheet" at bounding box center [740, 120] width 49 height 8
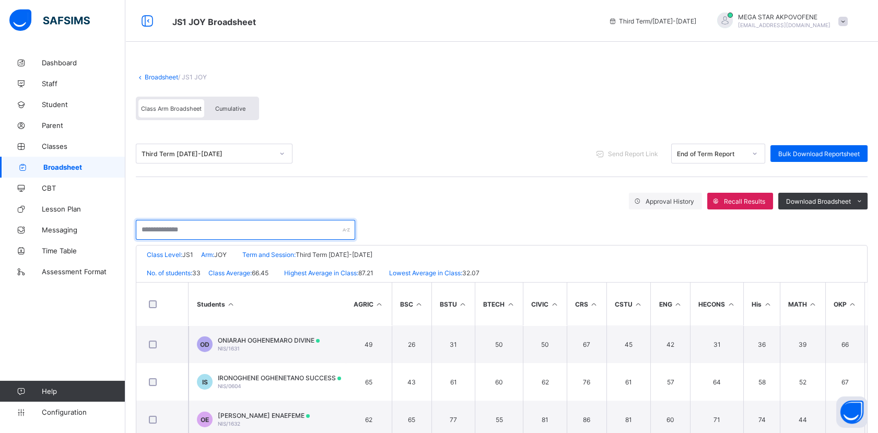
click at [236, 226] on input "text" at bounding box center [245, 230] width 219 height 20
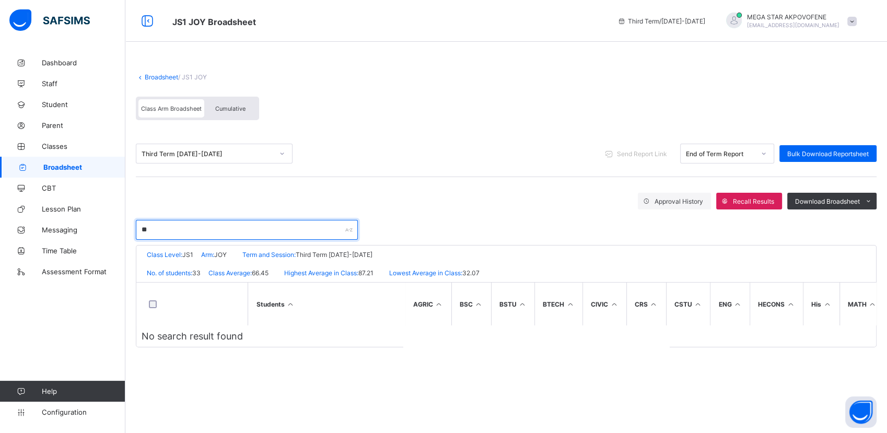
type input "*"
type input "****"
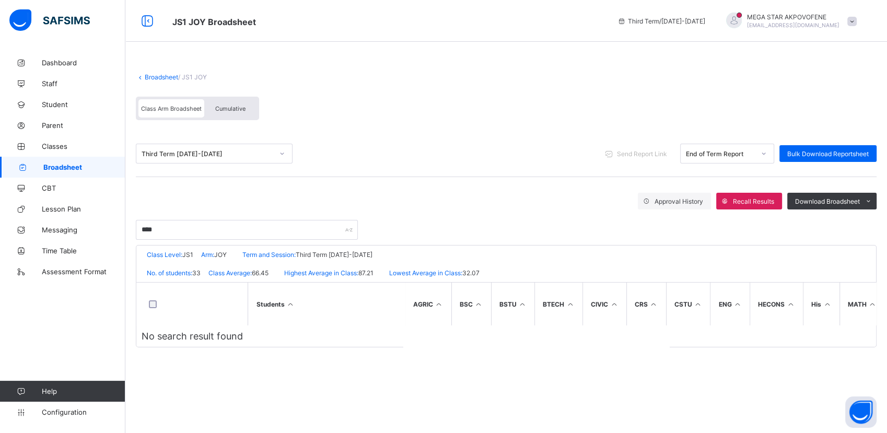
click at [158, 76] on link "Broadsheet" at bounding box center [161, 77] width 33 height 8
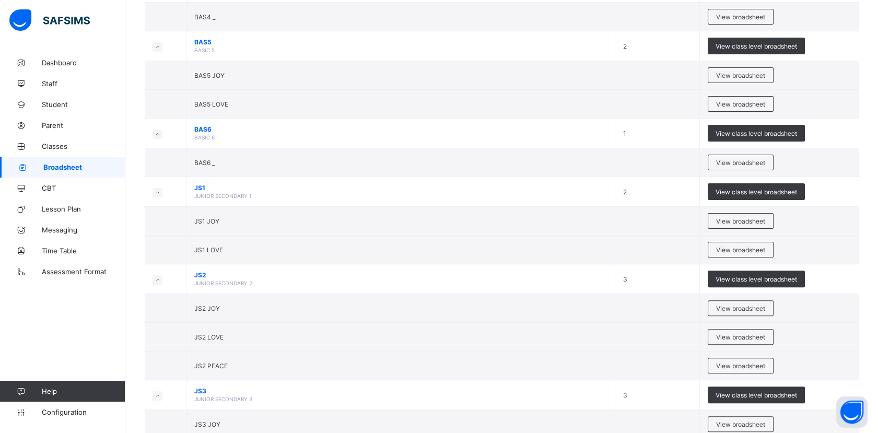
scroll to position [744, 0]
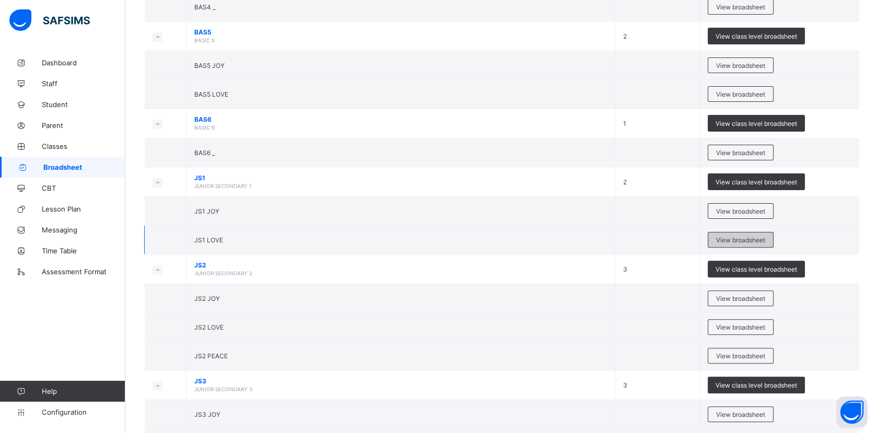
click at [756, 237] on span "View broadsheet" at bounding box center [740, 240] width 49 height 8
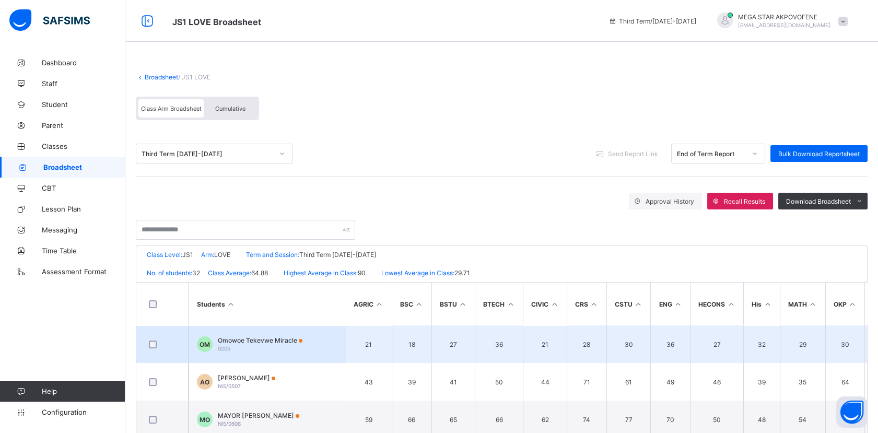
click at [218, 345] on span "0205" at bounding box center [224, 348] width 13 height 6
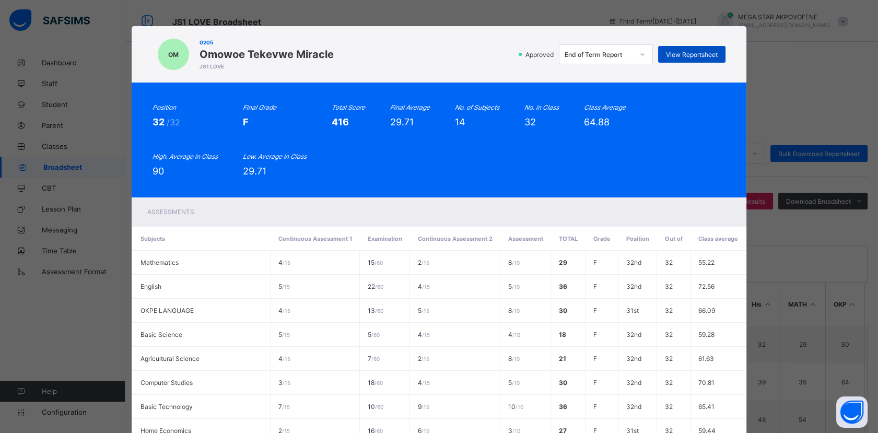
click at [681, 58] on div "View Reportsheet" at bounding box center [691, 54] width 67 height 17
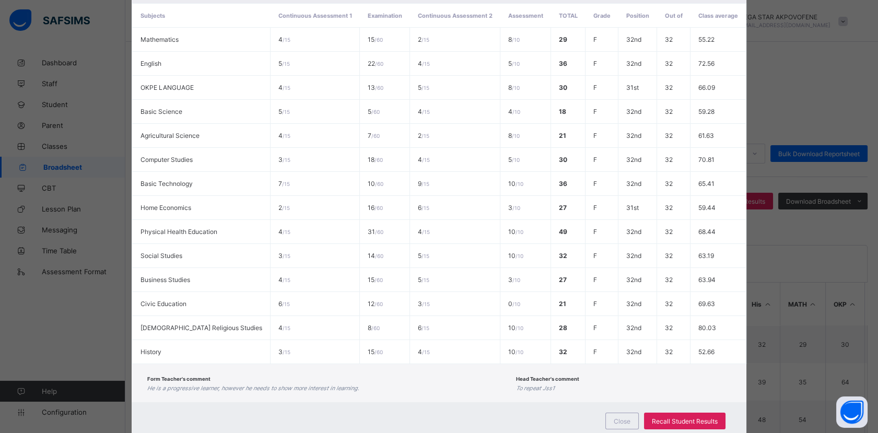
scroll to position [249, 0]
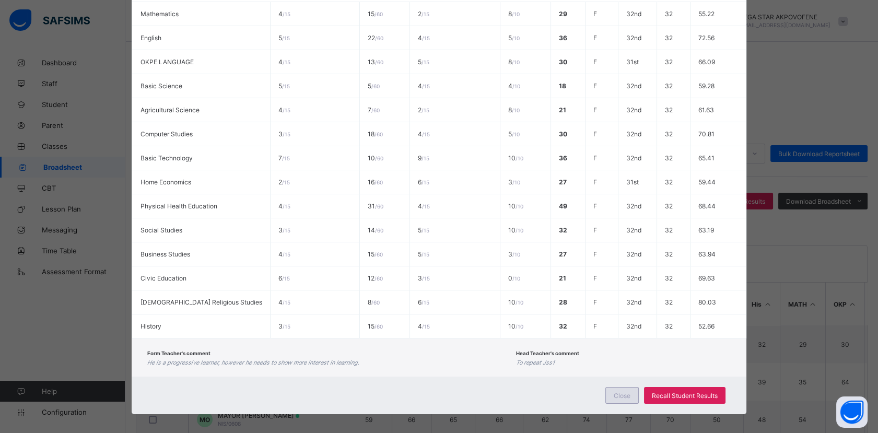
click at [615, 395] on div "Close" at bounding box center [621, 395] width 33 height 17
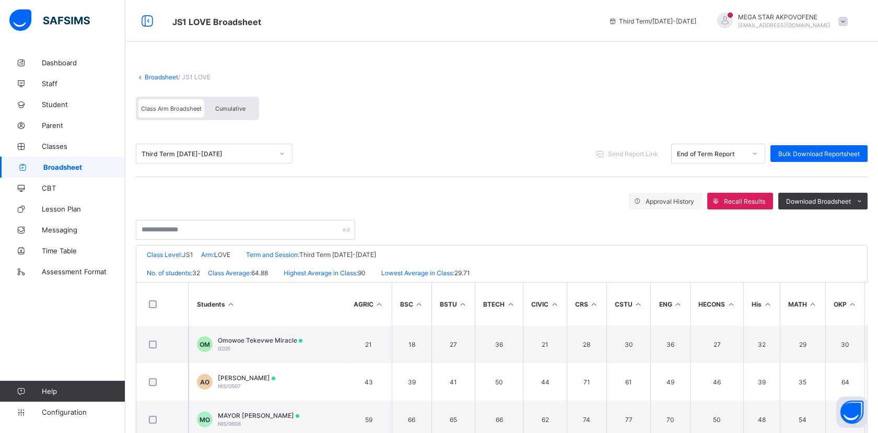
click at [162, 73] on link "Broadsheet" at bounding box center [161, 77] width 33 height 8
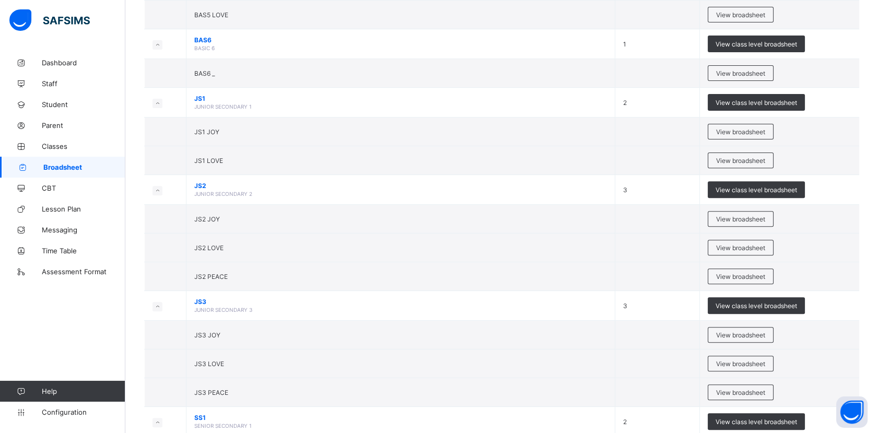
scroll to position [835, 0]
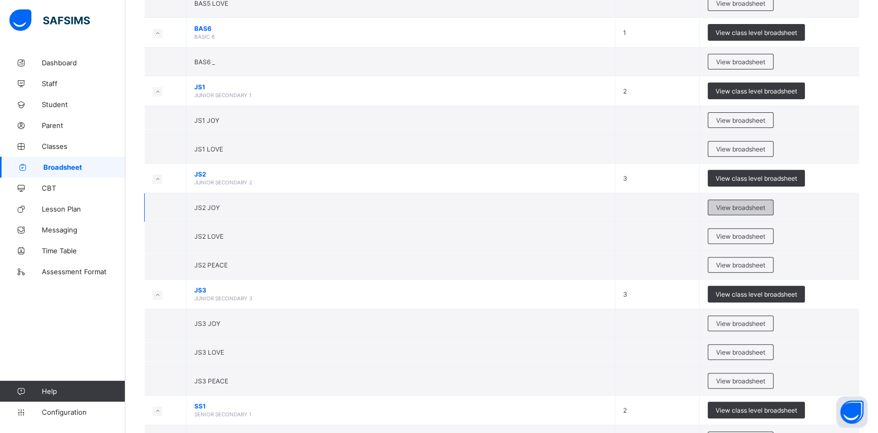
click at [755, 205] on span "View broadsheet" at bounding box center [740, 208] width 49 height 8
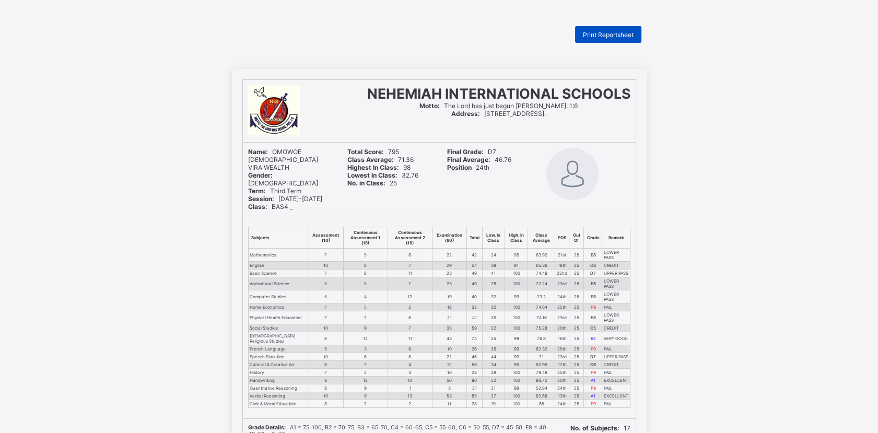
click at [611, 34] on span "Print Reportsheet" at bounding box center [608, 35] width 51 height 8
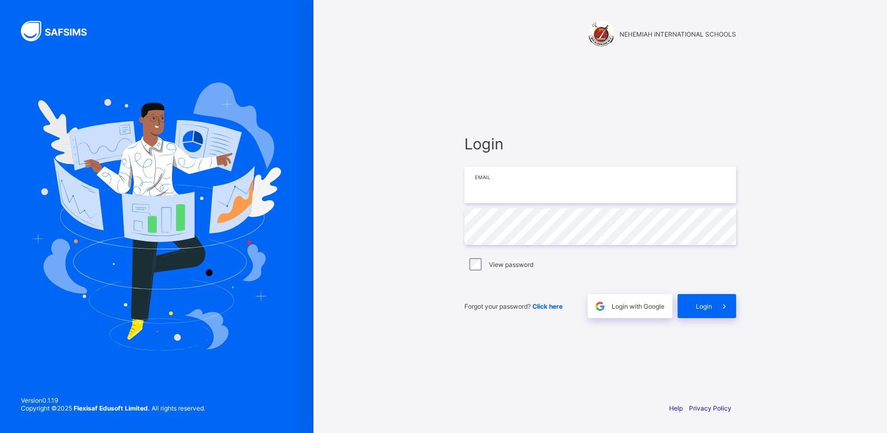
type input "**********"
click at [694, 308] on div "Login" at bounding box center [706, 306] width 58 height 24
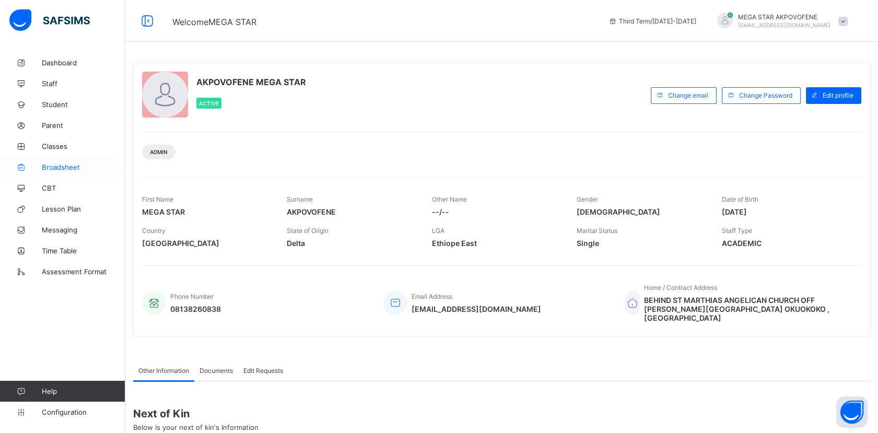
click at [55, 167] on span "Broadsheet" at bounding box center [84, 167] width 84 height 8
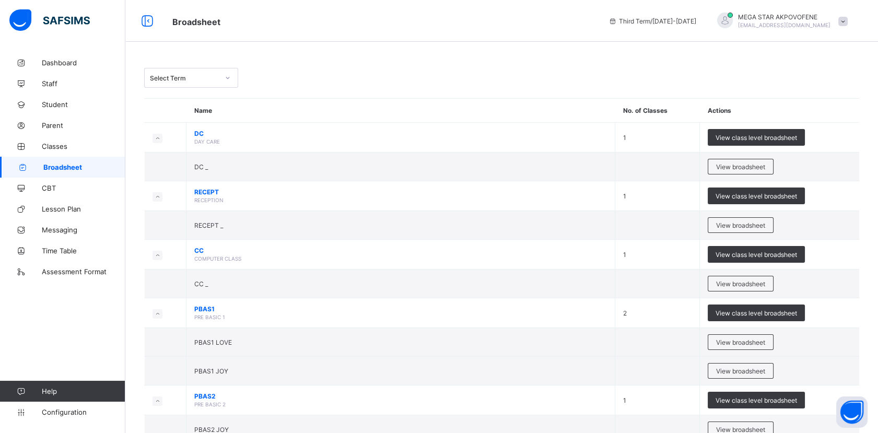
click at [201, 78] on div "Select Term" at bounding box center [184, 78] width 69 height 8
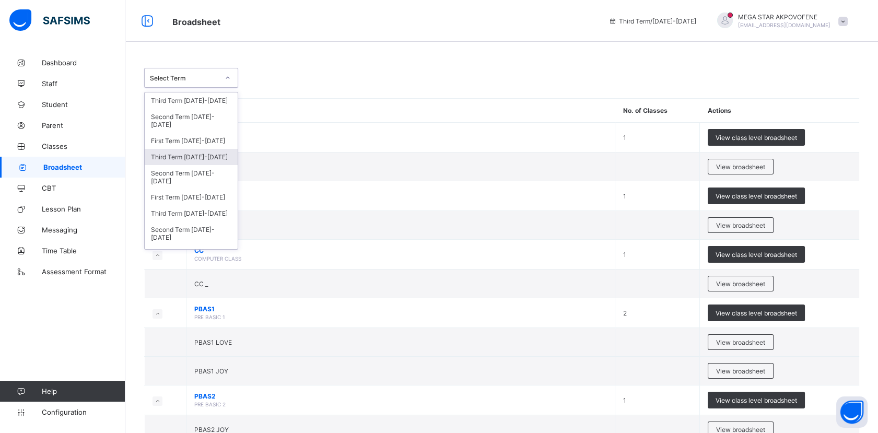
click at [175, 155] on div "Third Term 2024-2025" at bounding box center [191, 157] width 93 height 16
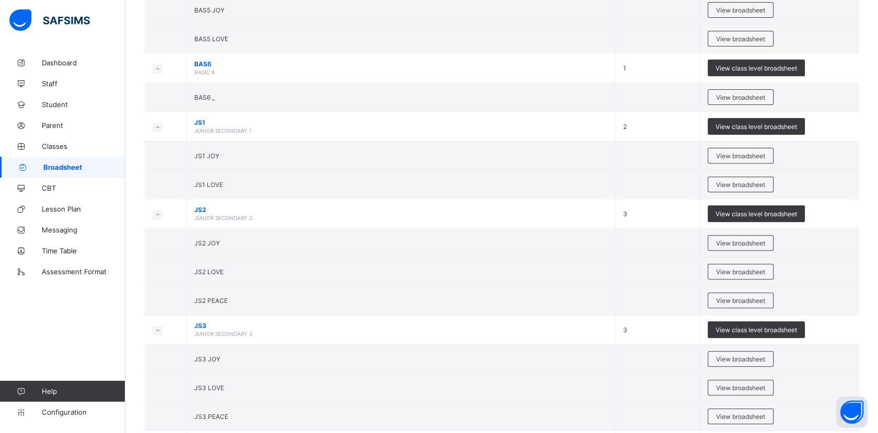
scroll to position [845, 0]
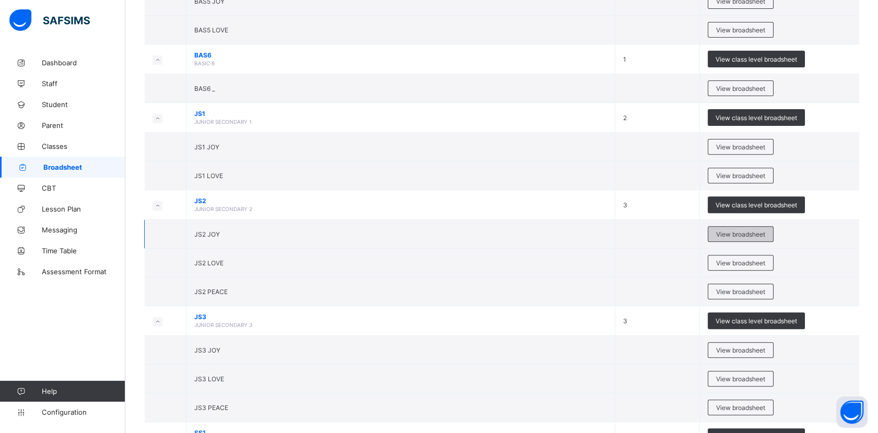
click at [740, 231] on span "View broadsheet" at bounding box center [740, 234] width 49 height 8
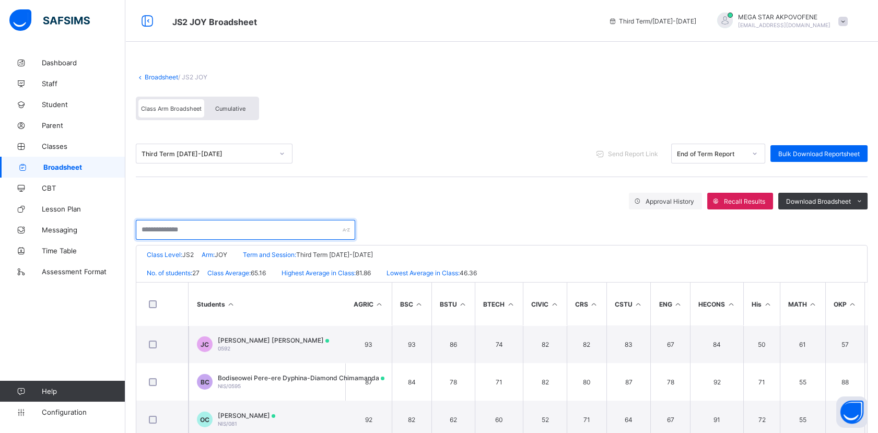
click at [224, 233] on input "text" at bounding box center [245, 230] width 219 height 20
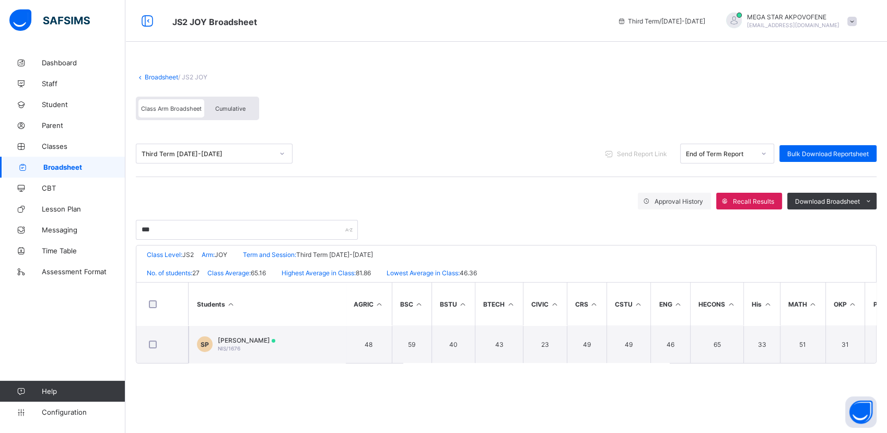
click at [373, 389] on div "Broadsheet / JS2 JOY Class Arm Broadsheet Cumulative Third Term 2024-2025 Send …" at bounding box center [505, 216] width 761 height 433
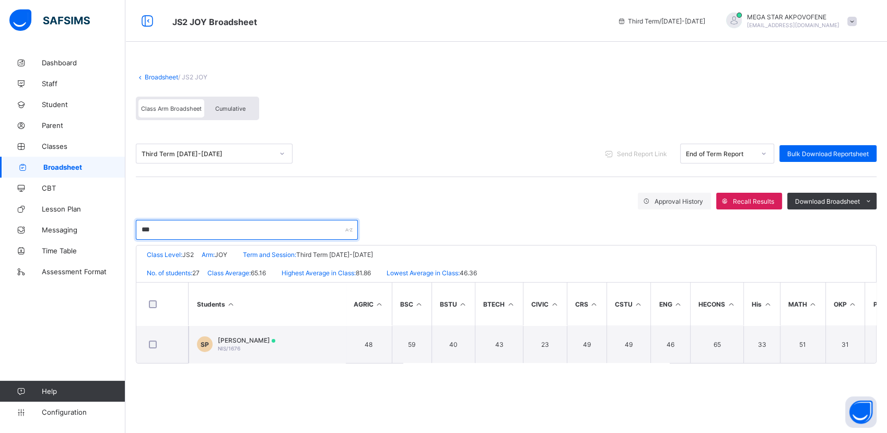
click at [189, 229] on input "***" at bounding box center [247, 230] width 222 height 20
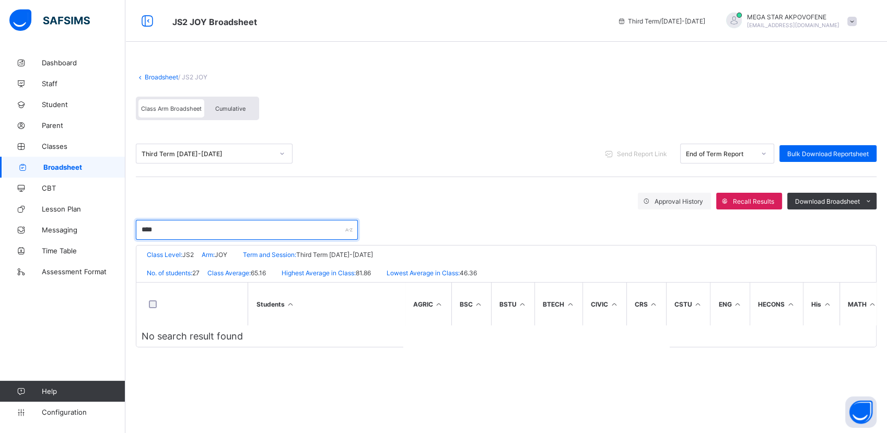
type input "****"
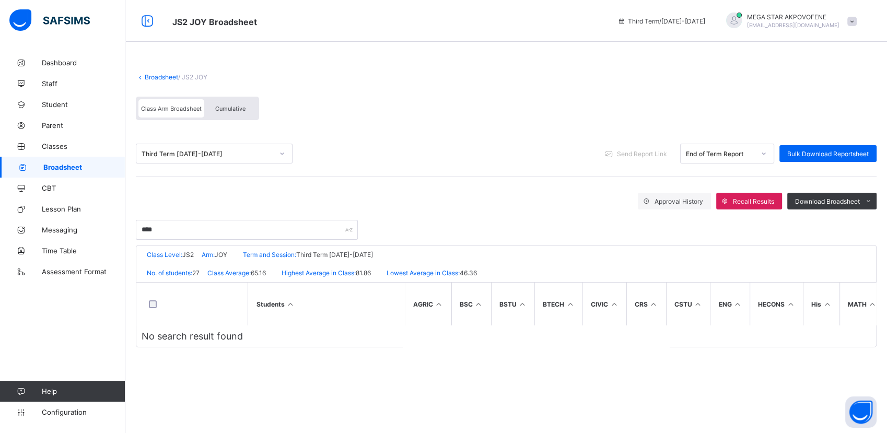
click at [230, 394] on div "Broadsheet / JS2 JOY Class Arm Broadsheet Cumulative Third Term 2024-2025 Send …" at bounding box center [505, 216] width 761 height 433
click at [163, 77] on link "Broadsheet" at bounding box center [161, 77] width 33 height 8
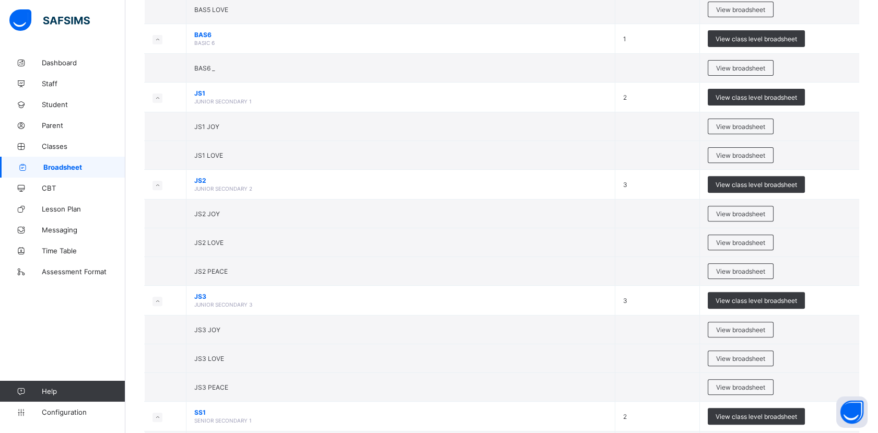
scroll to position [835, 0]
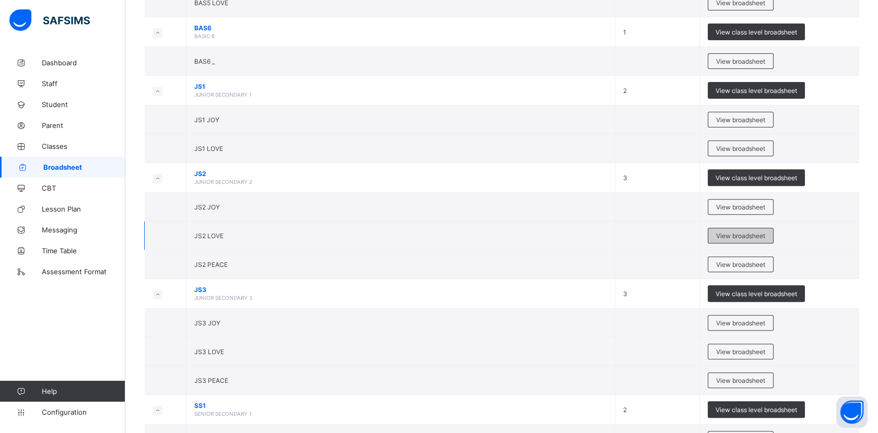
click at [748, 233] on span "View broadsheet" at bounding box center [740, 236] width 49 height 8
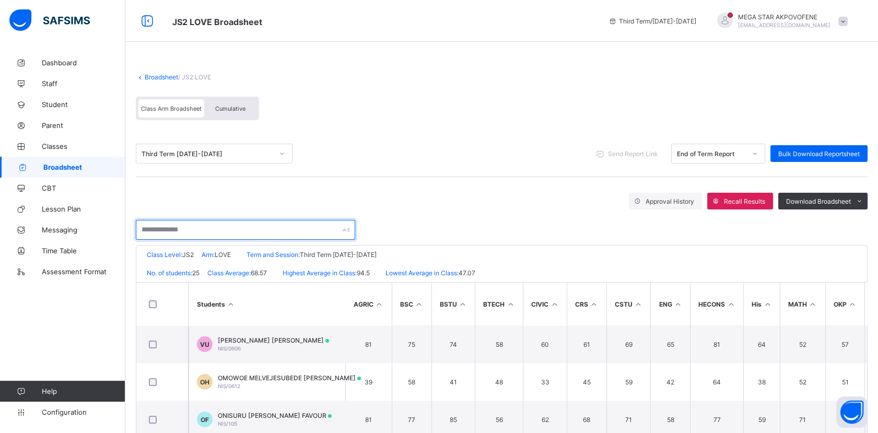
click at [213, 231] on input "text" at bounding box center [245, 230] width 219 height 20
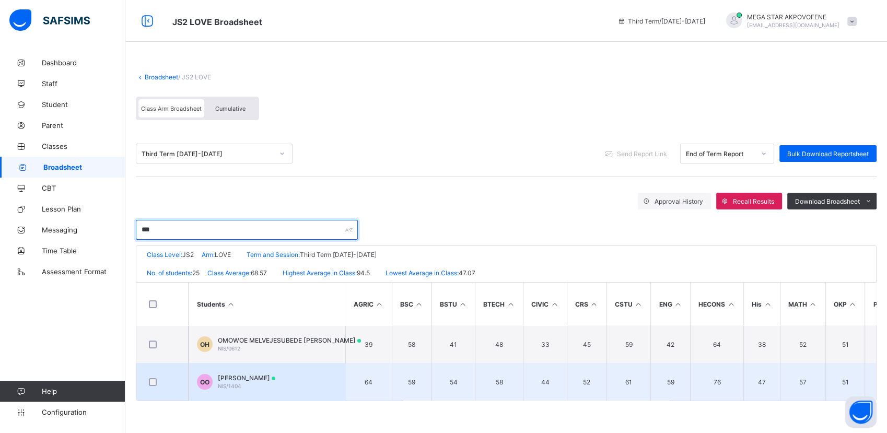
type input "***"
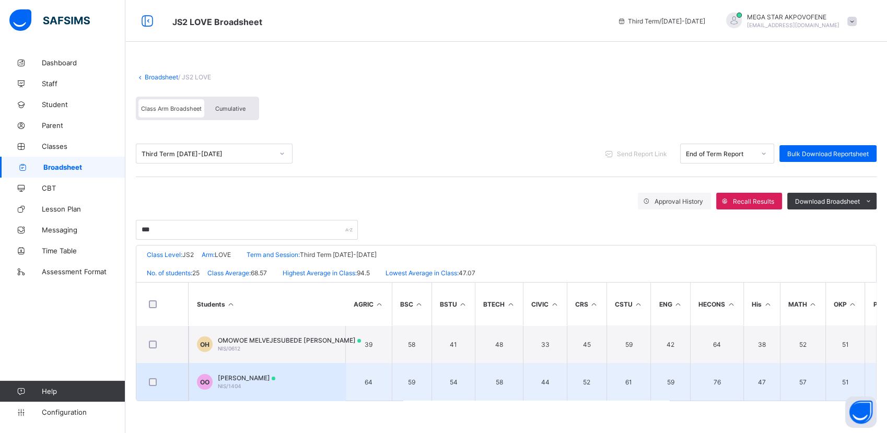
click at [378, 396] on td "64" at bounding box center [368, 382] width 46 height 38
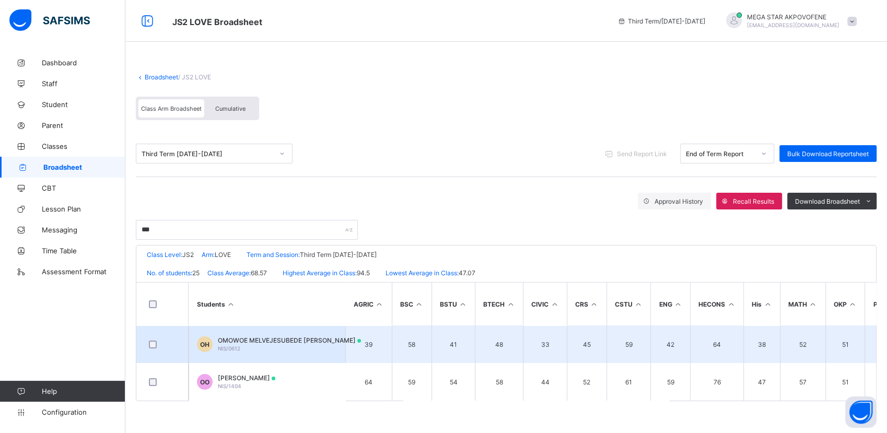
click at [236, 343] on div "OMOWOE MELVEJESUBEDE HENRY NIS/0612" at bounding box center [289, 344] width 143 height 16
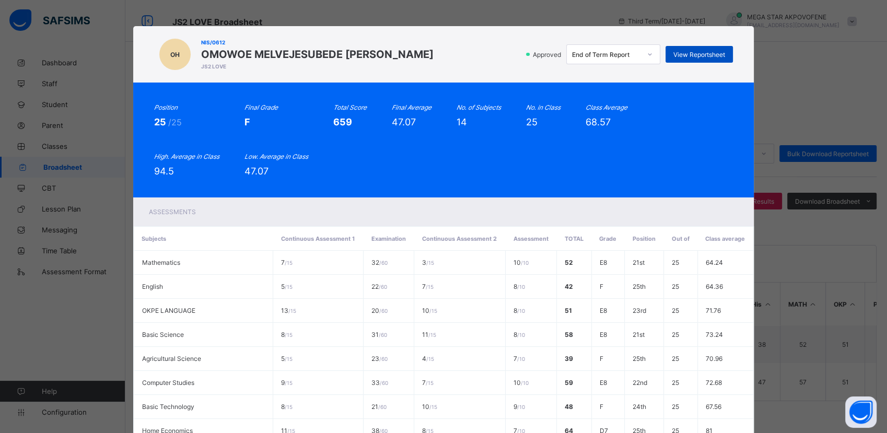
click at [713, 55] on span "View Reportsheet" at bounding box center [699, 55] width 52 height 8
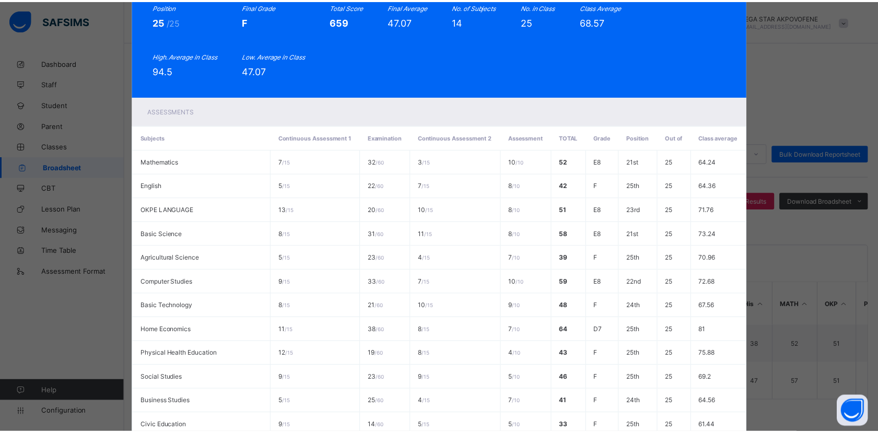
scroll to position [249, 0]
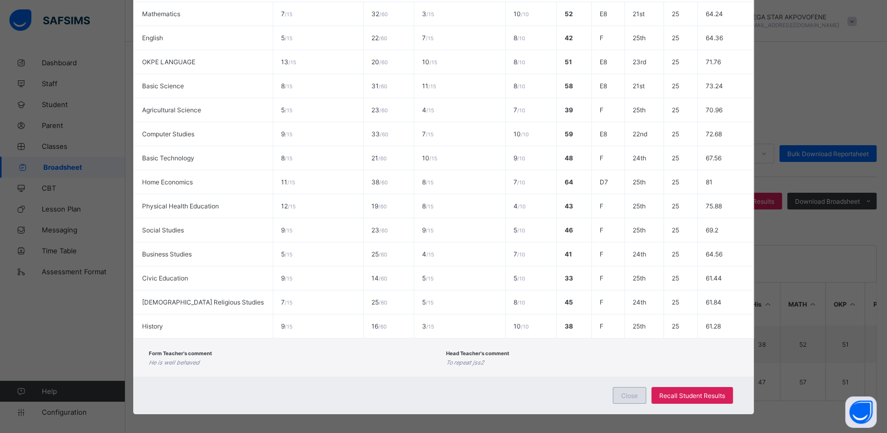
click at [631, 392] on span "Close" at bounding box center [629, 396] width 17 height 8
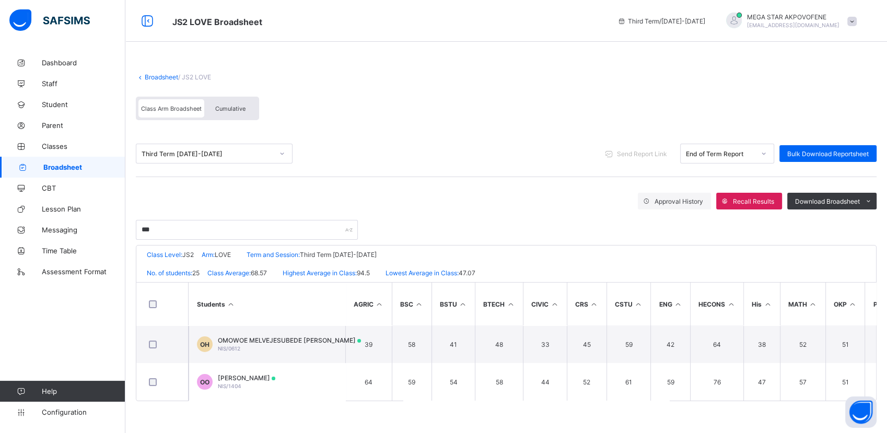
click at [150, 76] on link "Broadsheet" at bounding box center [161, 77] width 33 height 8
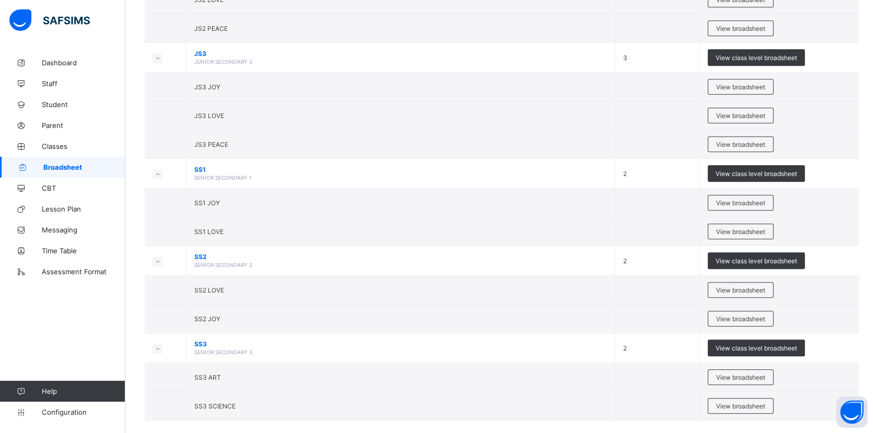
scroll to position [1072, 0]
click at [746, 199] on span "View broadsheet" at bounding box center [740, 202] width 49 height 8
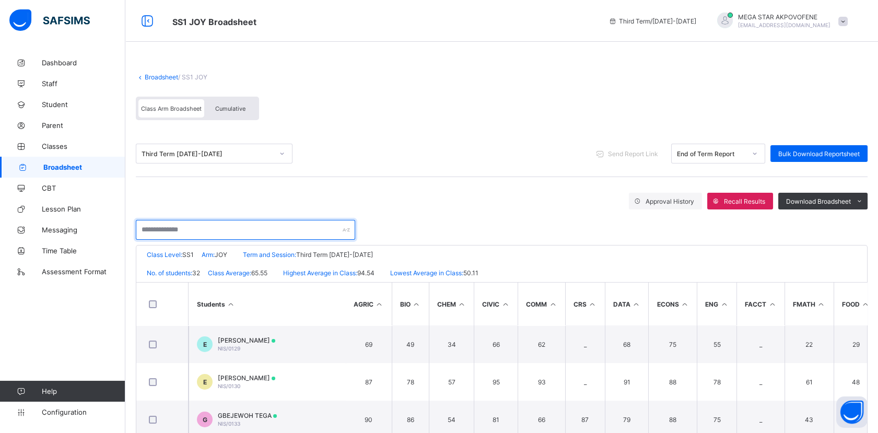
click at [257, 236] on input "text" at bounding box center [245, 230] width 219 height 20
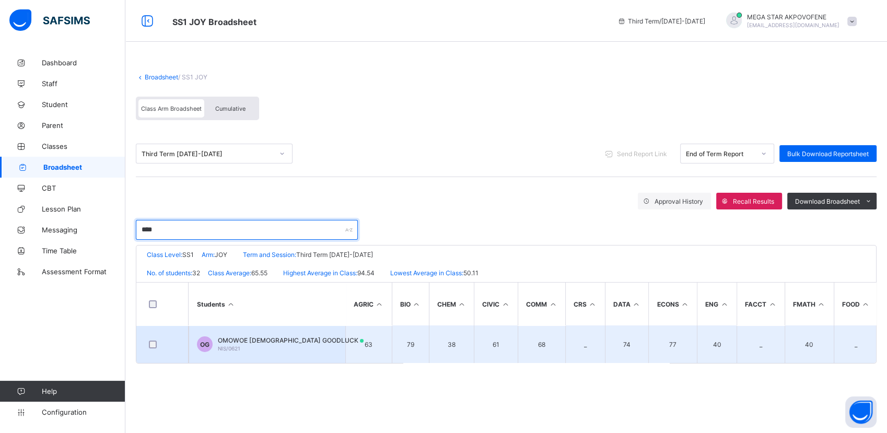
type input "****"
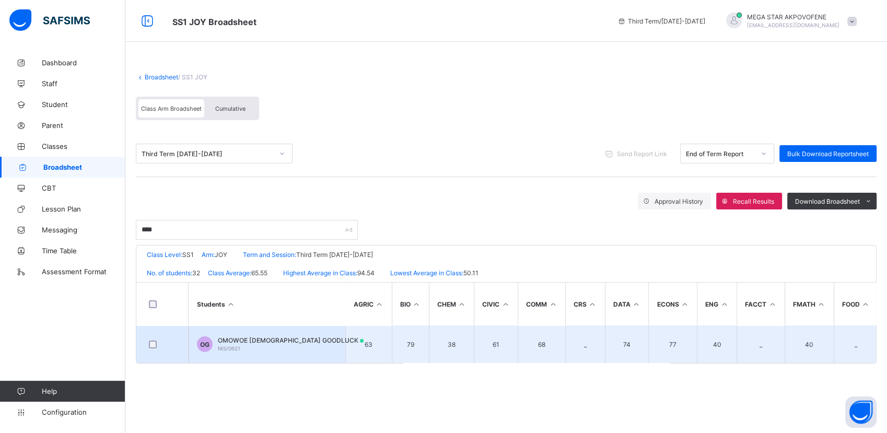
click at [237, 338] on span "OMOWOE JESURURU GOODLUCK" at bounding box center [291, 340] width 146 height 8
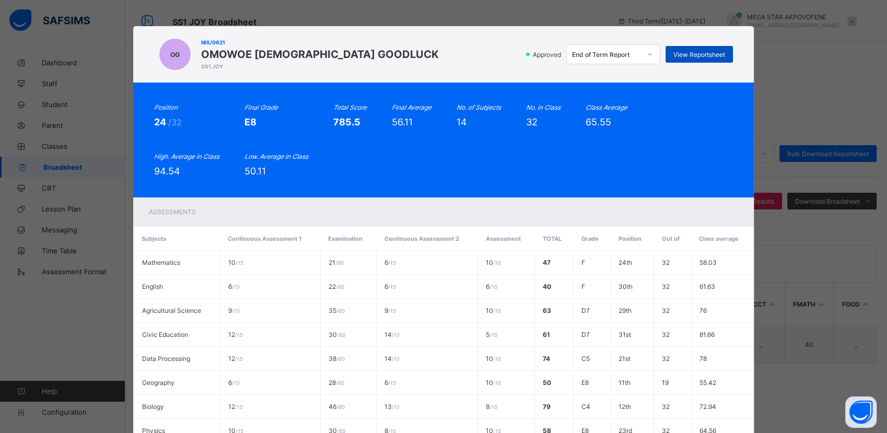
click at [697, 54] on span "View Reportsheet" at bounding box center [699, 55] width 52 height 8
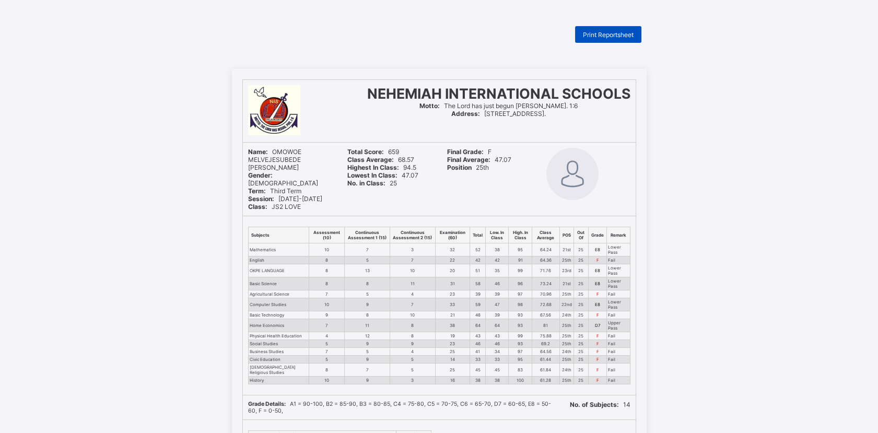
click at [633, 36] on span "Print Reportsheet" at bounding box center [608, 35] width 51 height 8
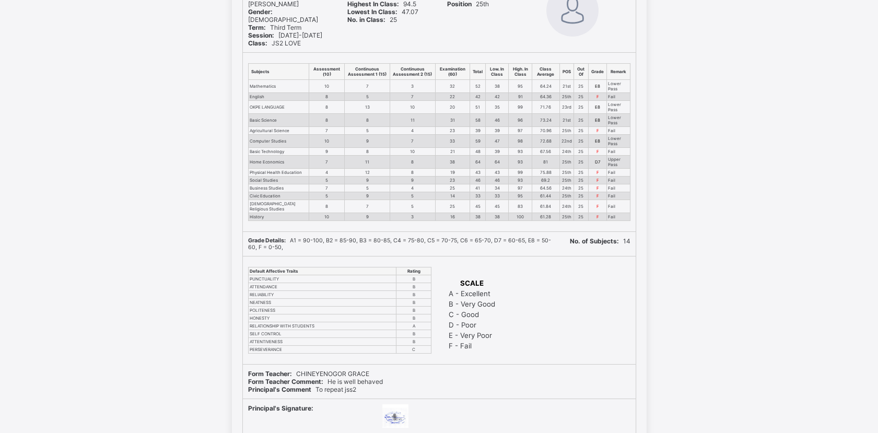
scroll to position [242, 0]
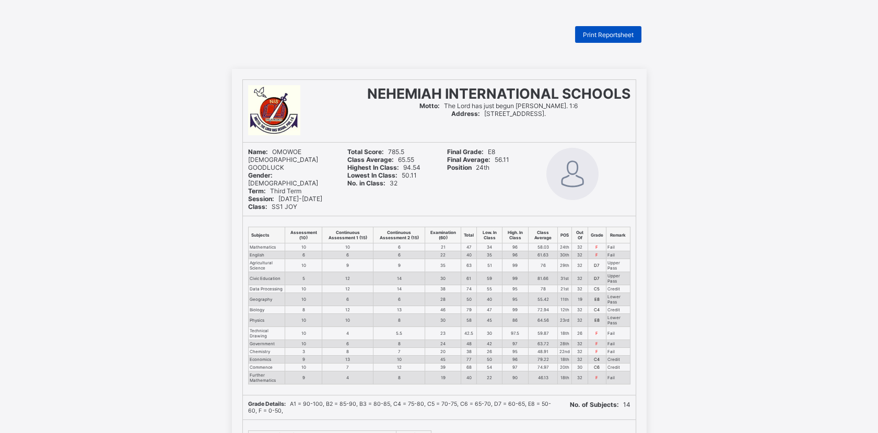
click at [610, 34] on span "Print Reportsheet" at bounding box center [608, 35] width 51 height 8
